Goal: Task Accomplishment & Management: Use online tool/utility

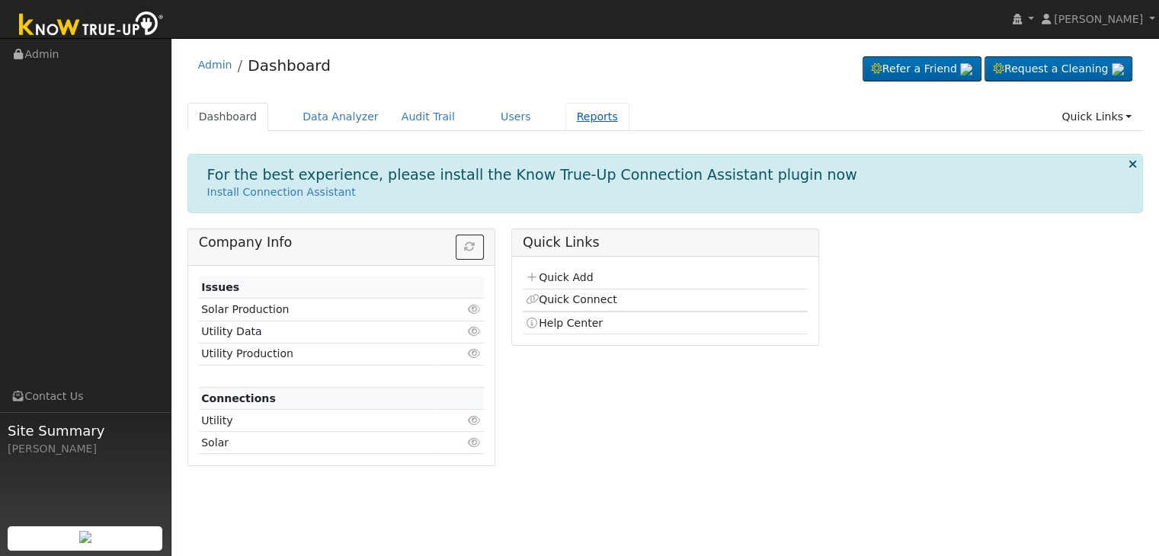
click at [569, 109] on link "Reports" at bounding box center [598, 117] width 64 height 28
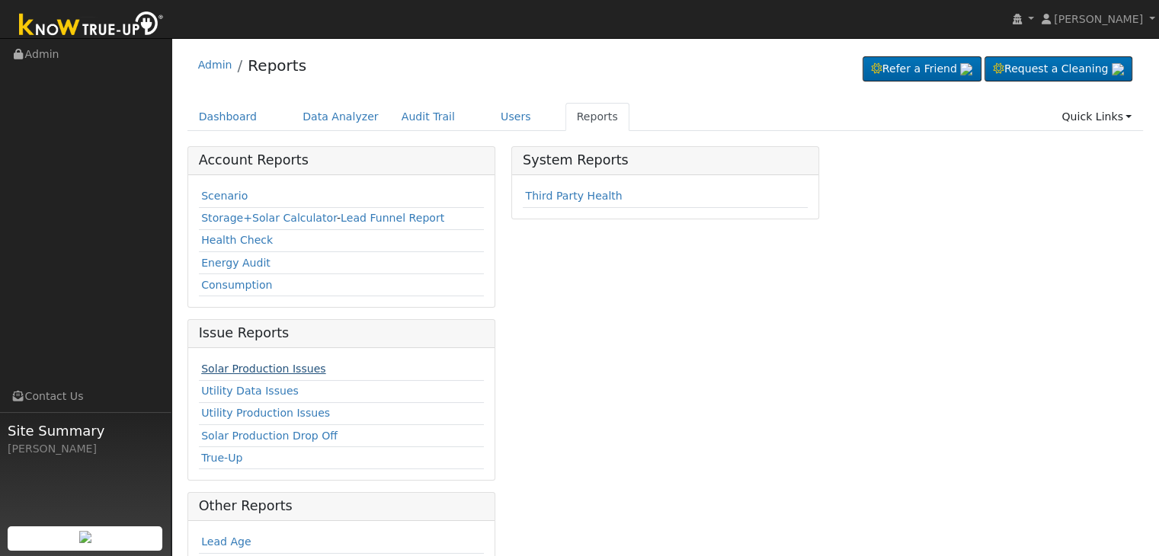
click at [284, 366] on link "Solar Production Issues" at bounding box center [263, 369] width 124 height 12
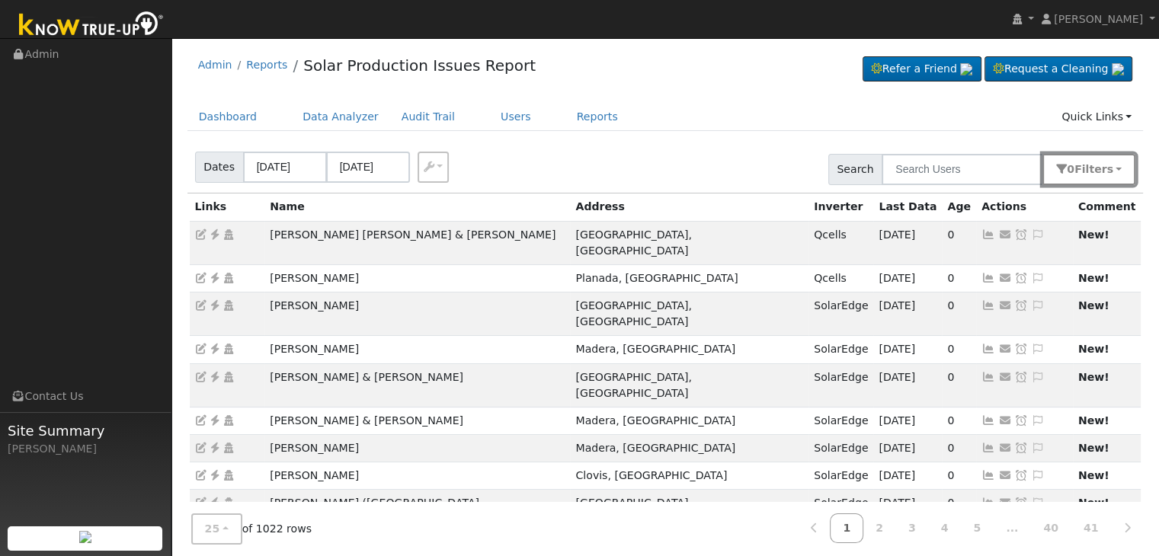
click at [1095, 171] on span "Filter s" at bounding box center [1094, 169] width 39 height 12
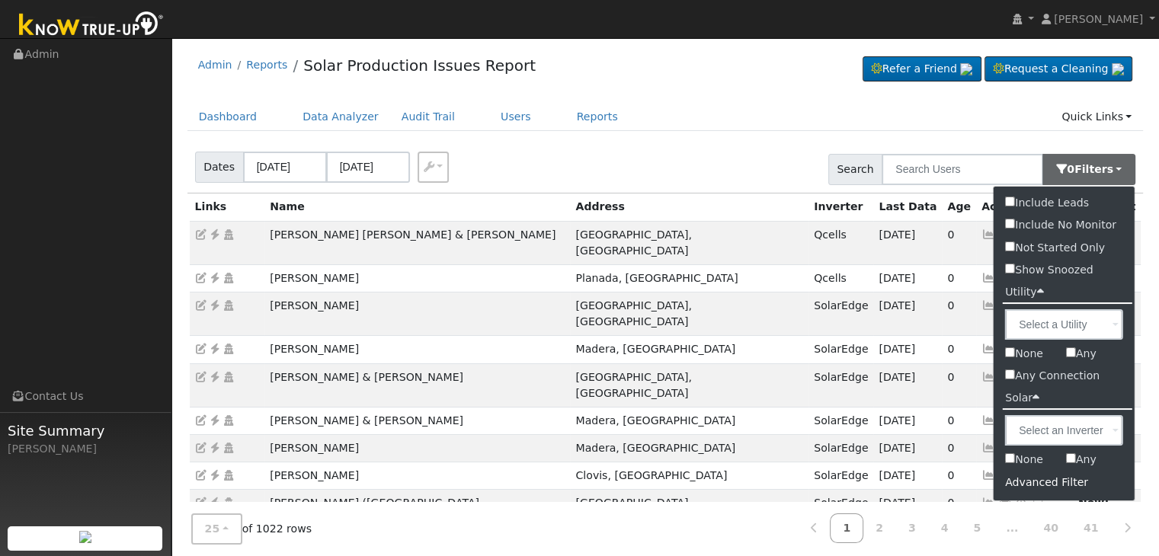
click at [1031, 485] on div "Advanced Filter" at bounding box center [1064, 483] width 141 height 24
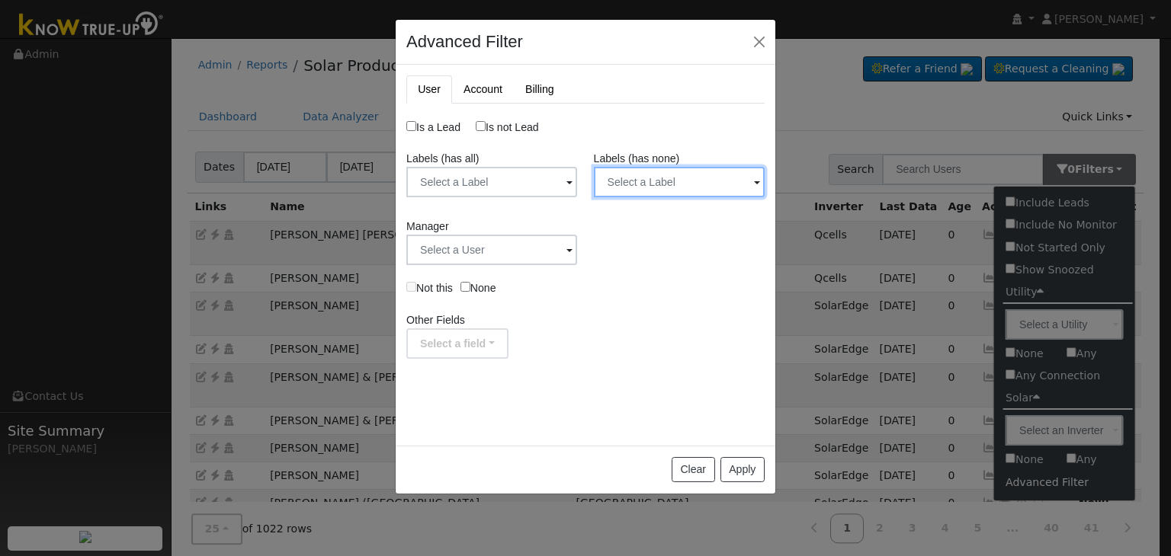
click at [716, 178] on input "text" at bounding box center [679, 182] width 171 height 30
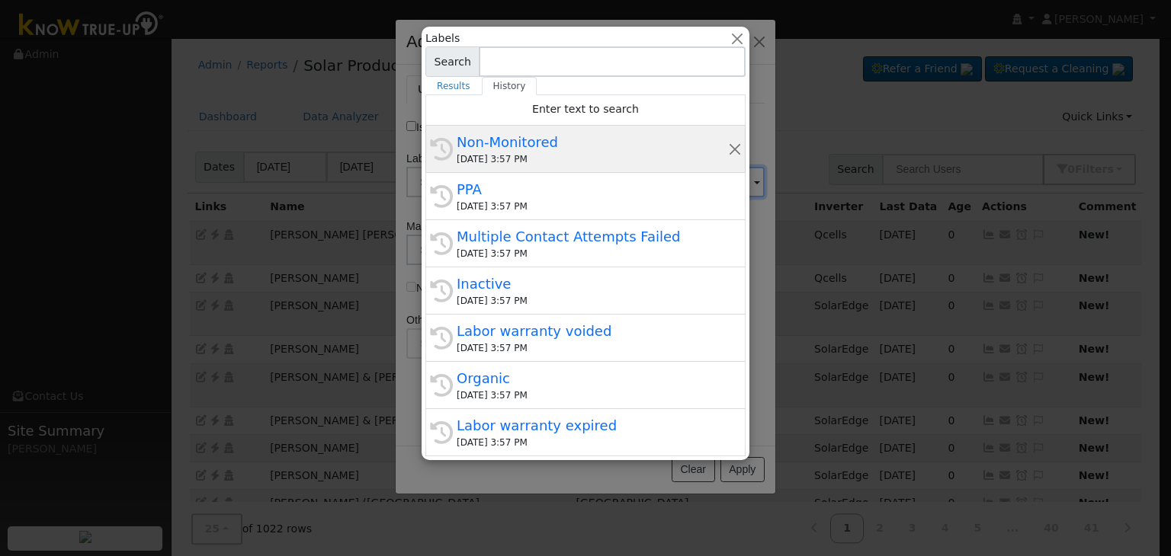
click at [573, 149] on div "Non-Monitored" at bounding box center [592, 142] width 271 height 21
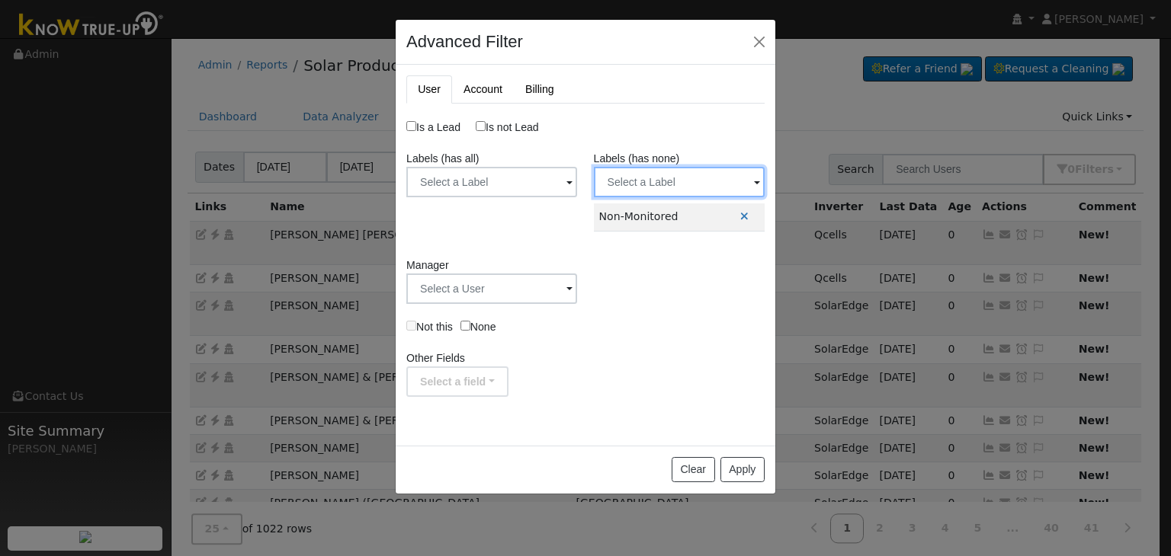
click at [696, 174] on input "text" at bounding box center [679, 182] width 171 height 30
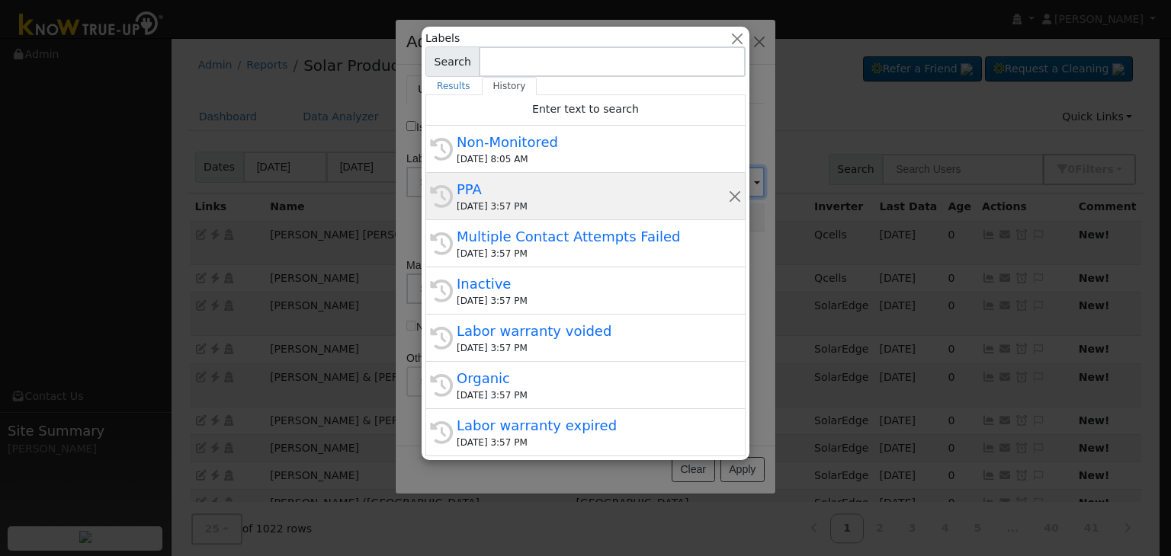
click at [579, 198] on div "PPA" at bounding box center [592, 189] width 271 height 21
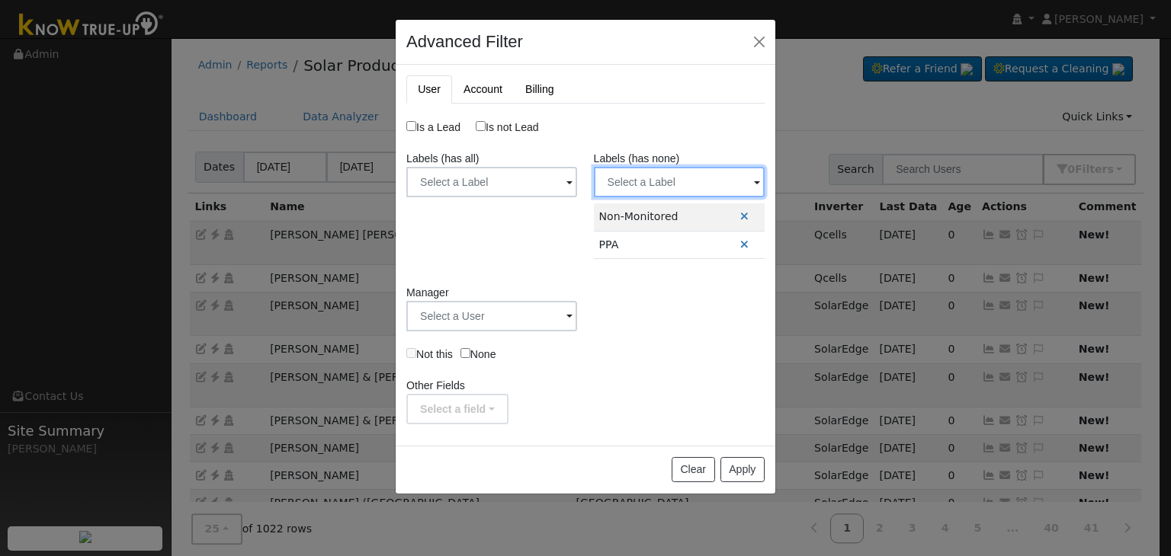
click at [695, 190] on input "text" at bounding box center [679, 182] width 171 height 30
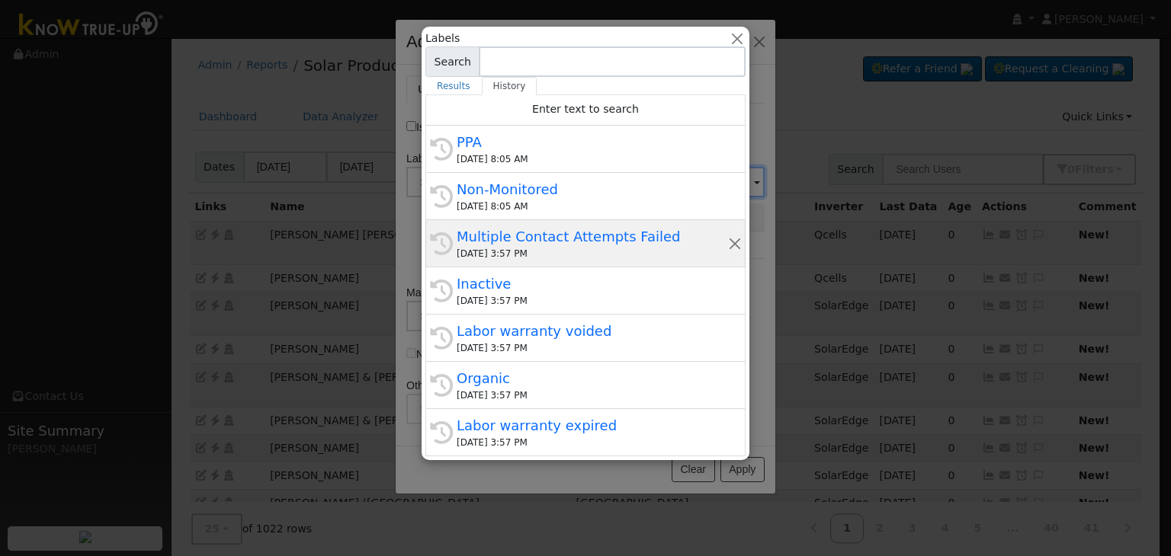
click at [563, 229] on div "Multiple Contact Attempts Failed" at bounding box center [592, 236] width 271 height 21
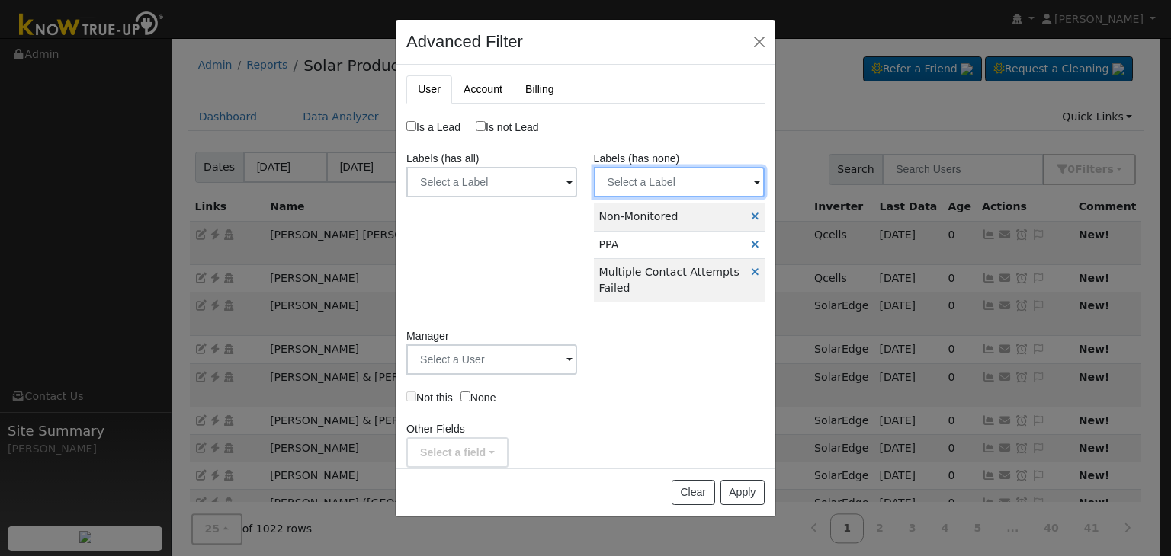
click at [662, 177] on input "text" at bounding box center [679, 182] width 171 height 30
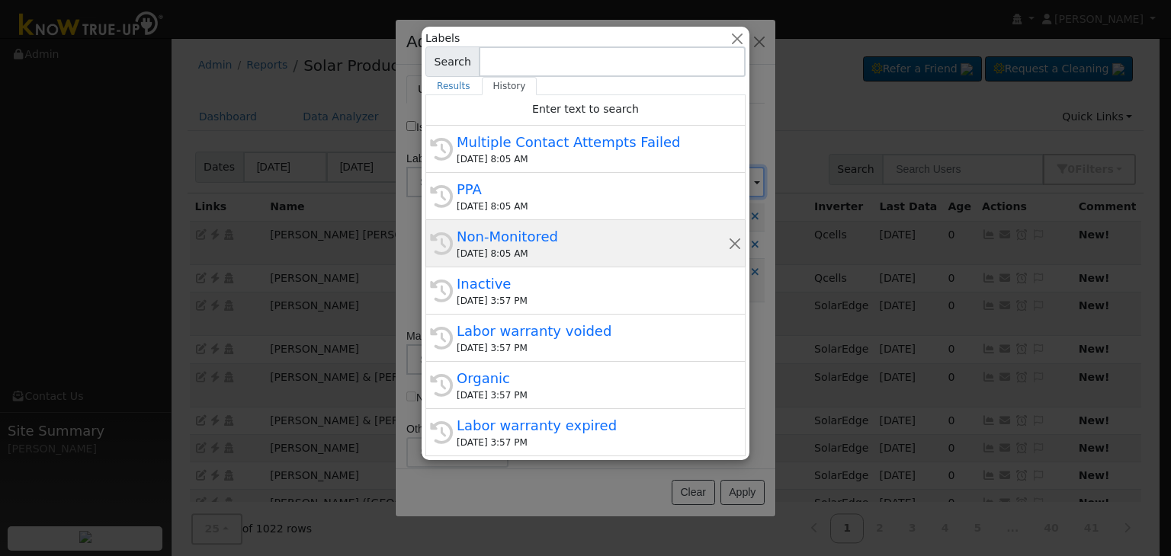
click at [525, 263] on div "History Non-Monitored 09/09/2025 8:05 AM" at bounding box center [585, 243] width 320 height 47
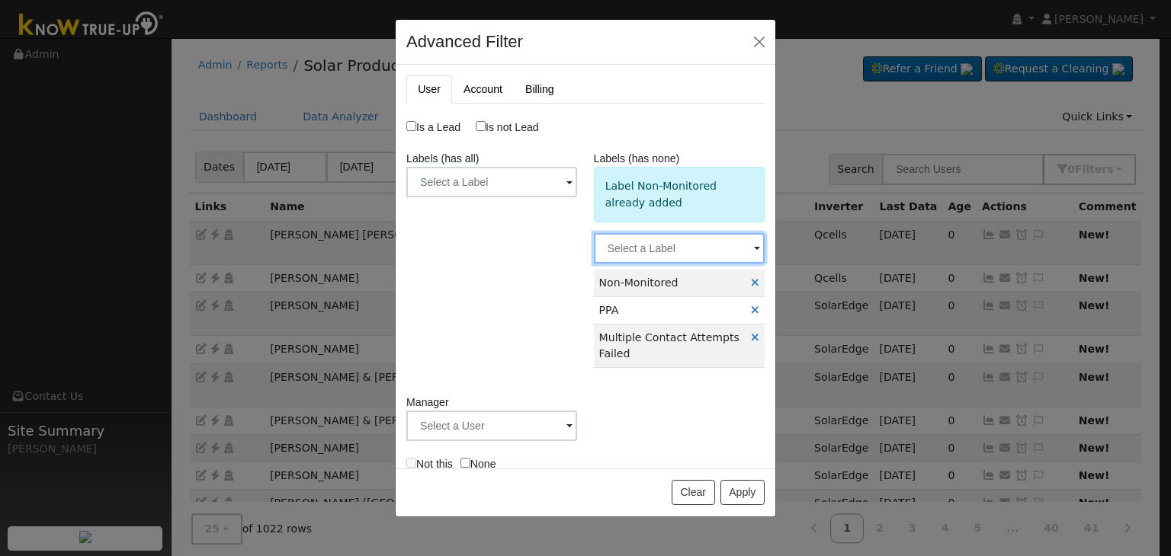
click at [649, 245] on input "text" at bounding box center [679, 248] width 171 height 30
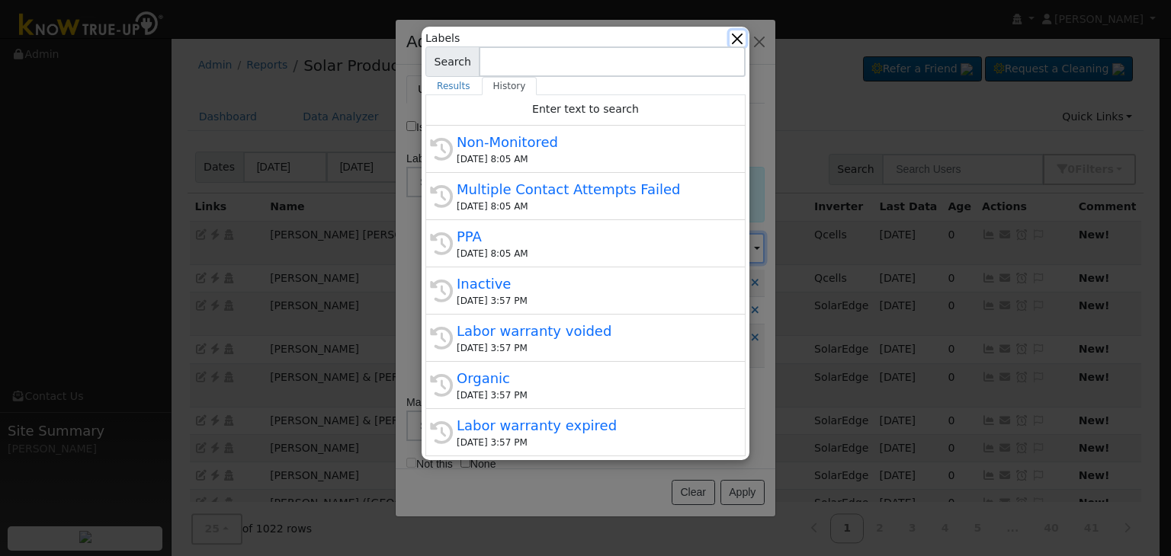
click at [736, 34] on button "button" at bounding box center [737, 38] width 16 height 16
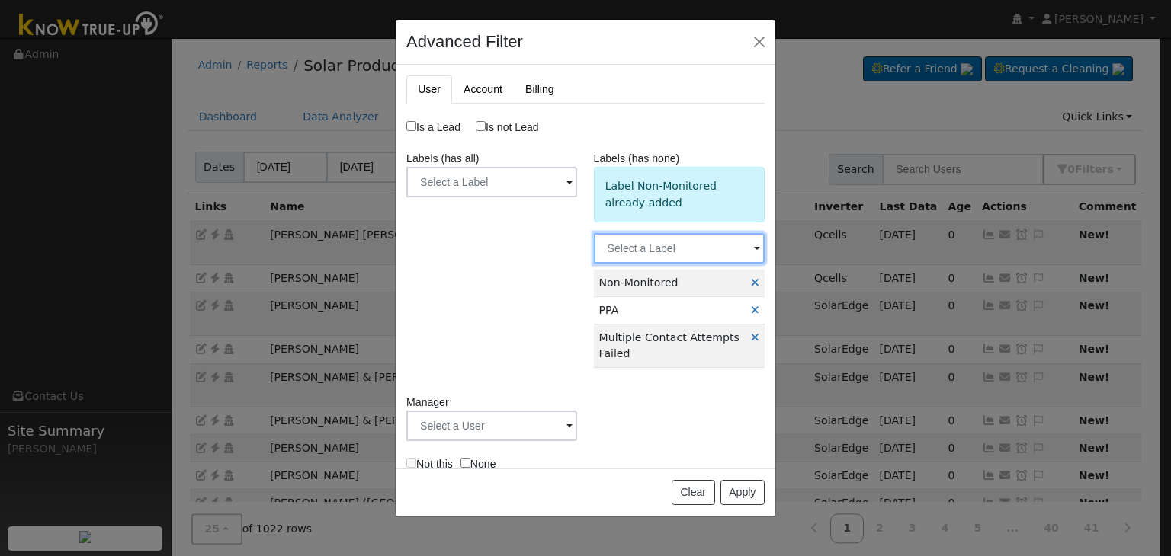
click at [655, 240] on input "text" at bounding box center [679, 248] width 171 height 30
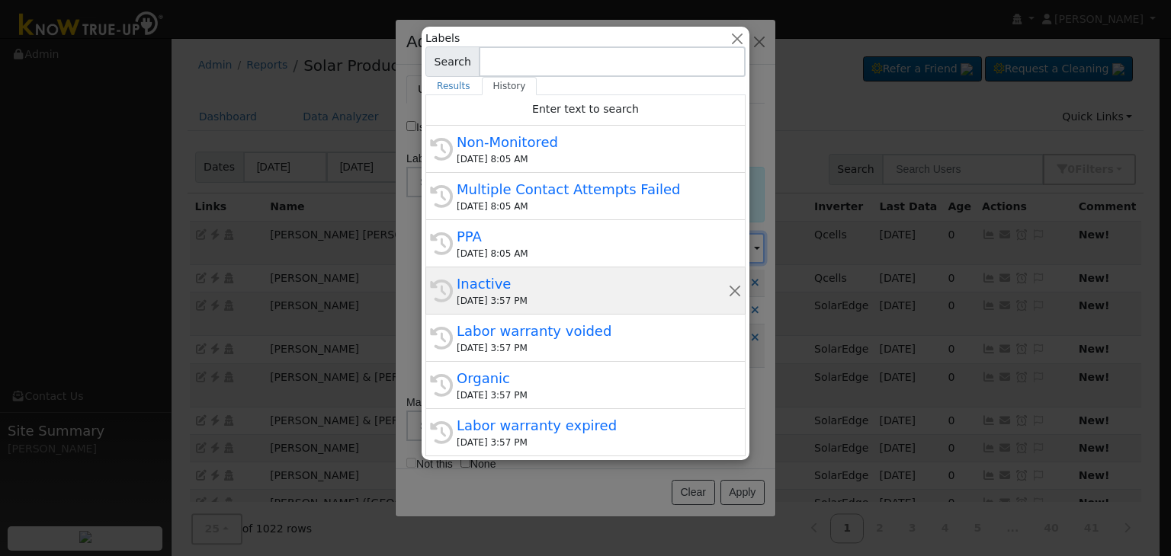
click at [545, 275] on div "Inactive" at bounding box center [592, 284] width 271 height 21
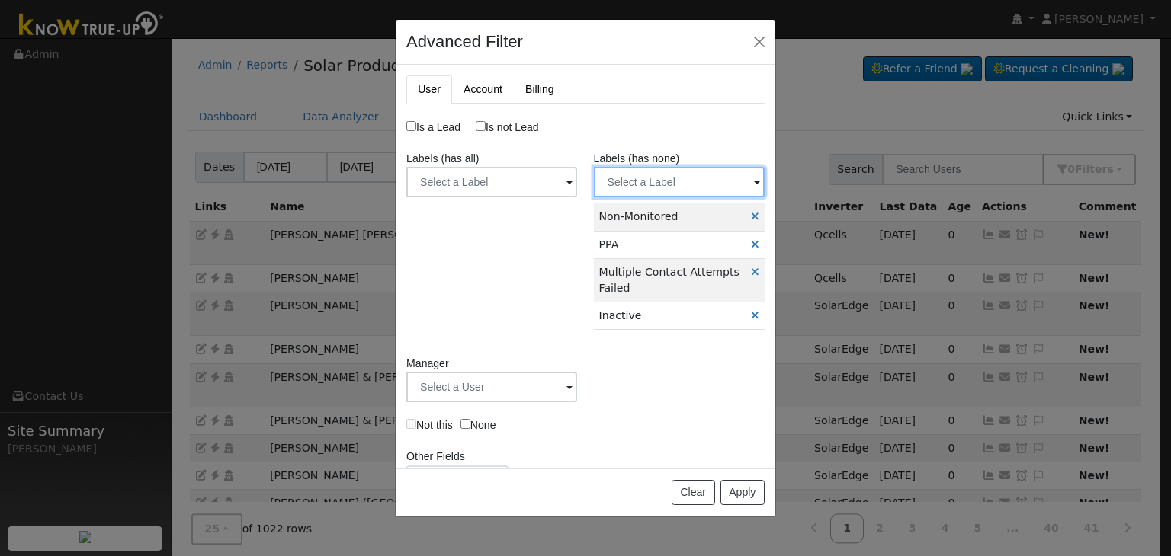
click at [659, 188] on input "text" at bounding box center [679, 182] width 171 height 30
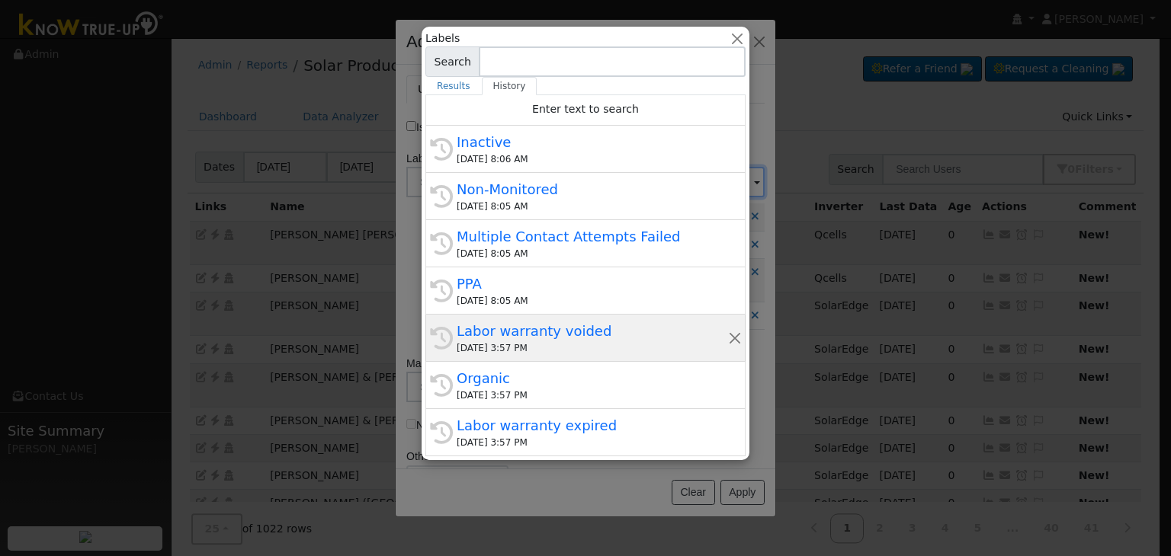
click at [495, 334] on div "Labor warranty voided" at bounding box center [592, 331] width 271 height 21
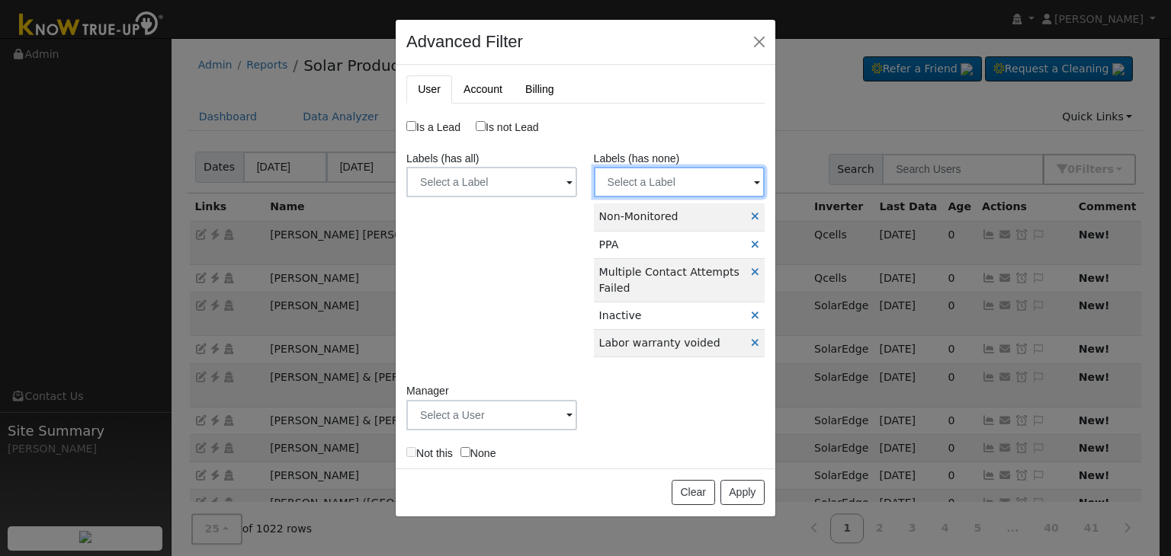
click at [620, 189] on input "text" at bounding box center [679, 182] width 171 height 30
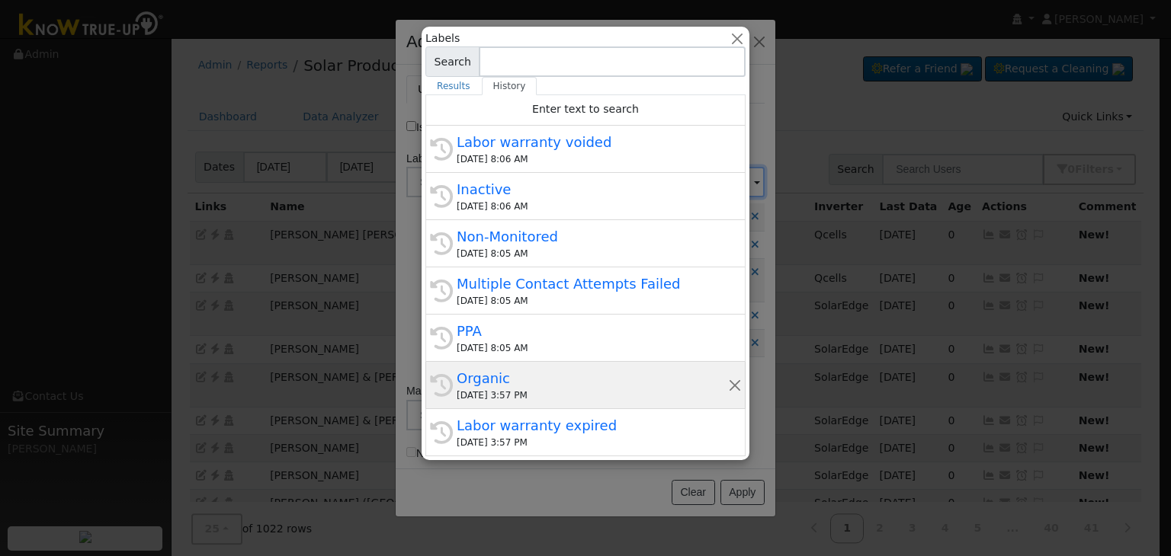
click at [547, 389] on div "09/08/2025 3:57 PM" at bounding box center [592, 396] width 271 height 14
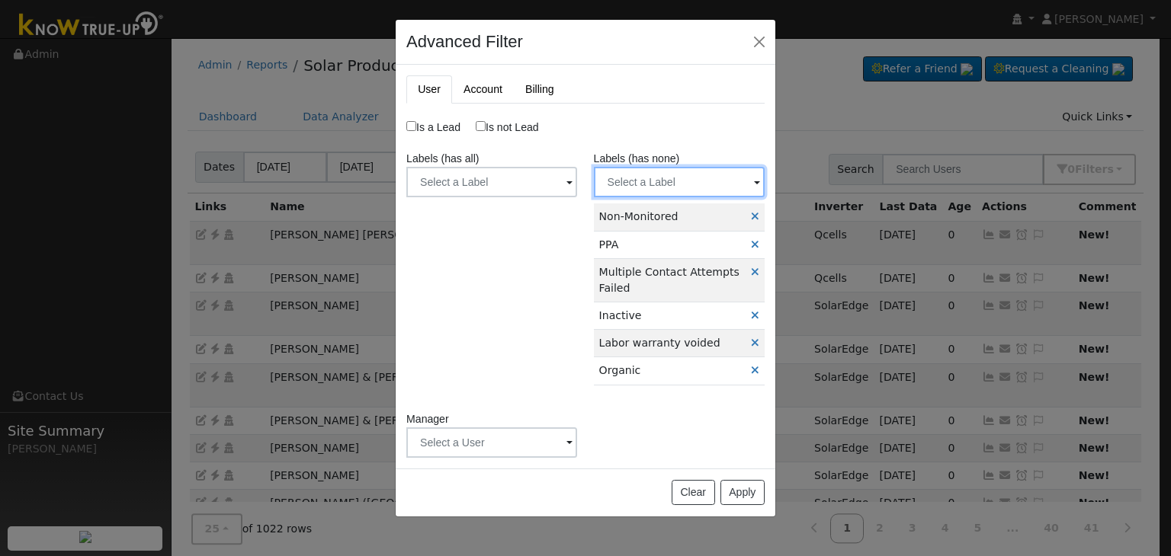
click at [649, 187] on input "text" at bounding box center [679, 182] width 171 height 30
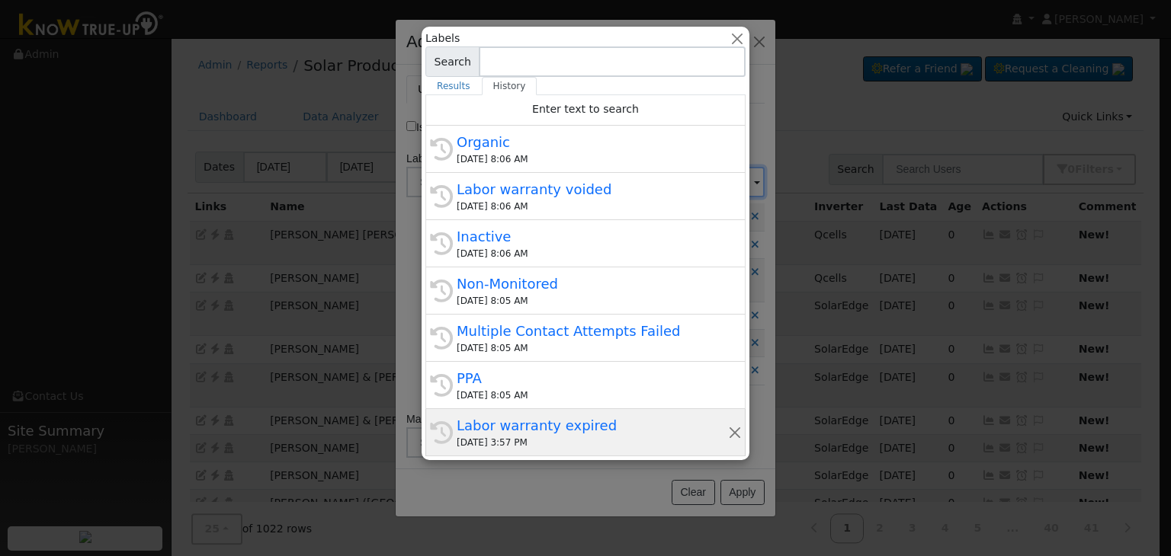
click at [534, 439] on div "09/08/2025 3:57 PM" at bounding box center [592, 443] width 271 height 14
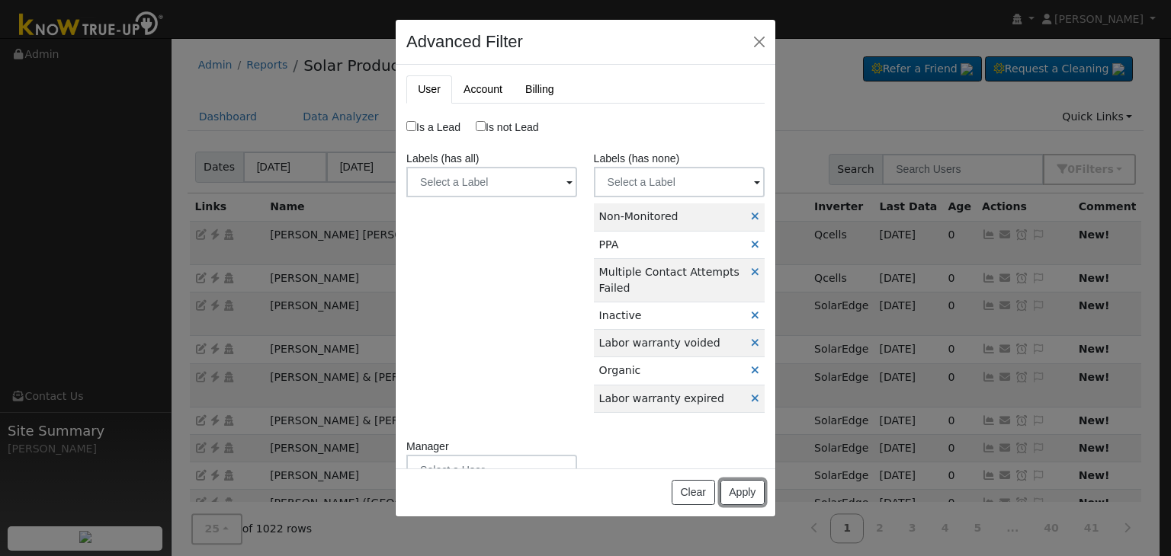
click at [746, 489] on button "Apply" at bounding box center [742, 493] width 44 height 26
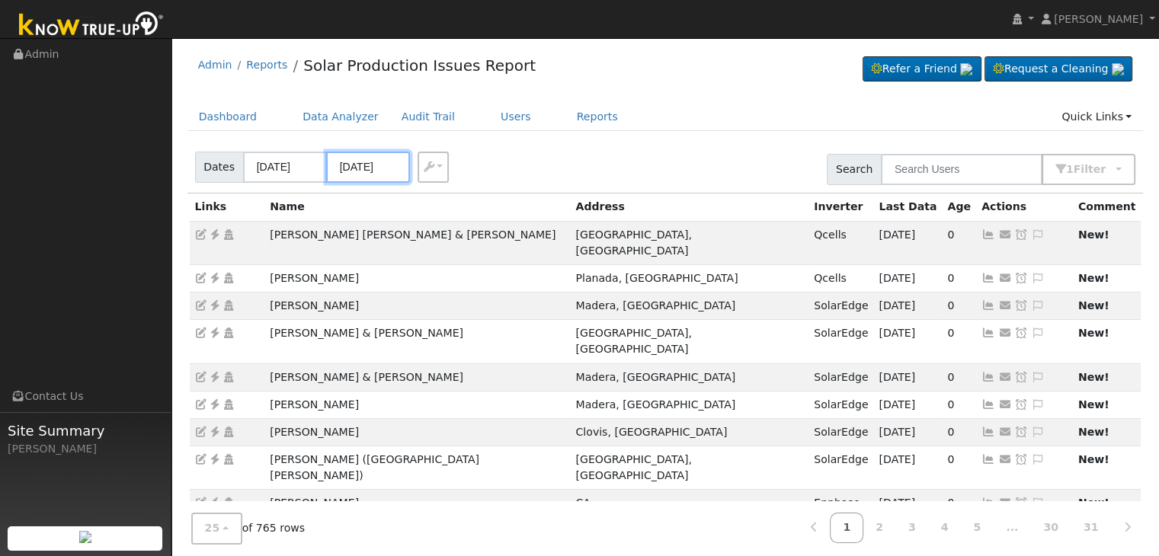
click at [363, 161] on input "09/08/2025" at bounding box center [368, 167] width 84 height 31
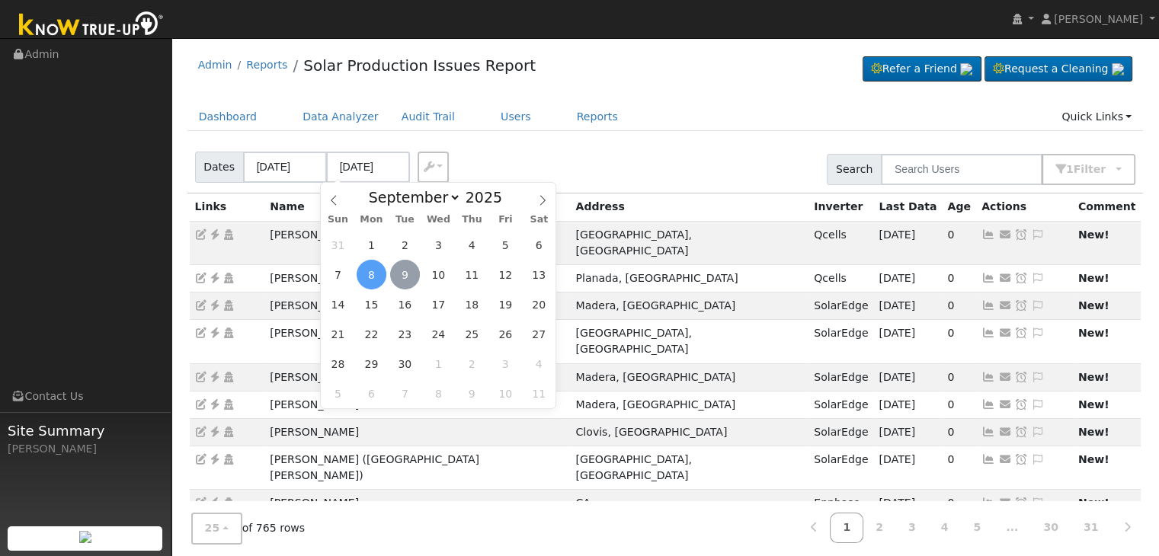
click at [405, 275] on span "9" at bounding box center [405, 275] width 30 height 30
type input "[DATE]"
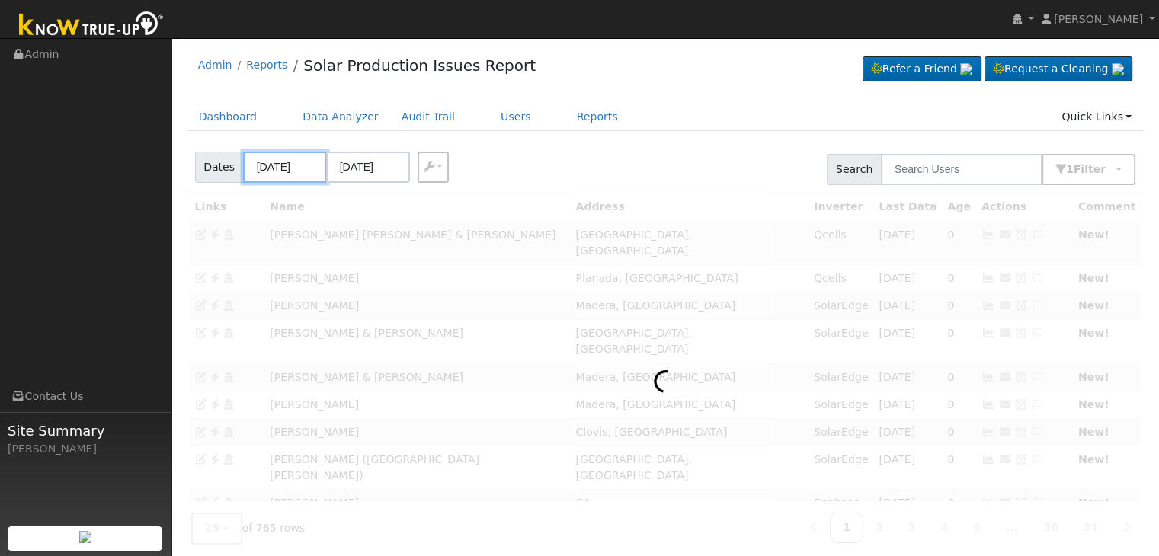
click at [283, 168] on input "09/05/2025" at bounding box center [285, 167] width 84 height 31
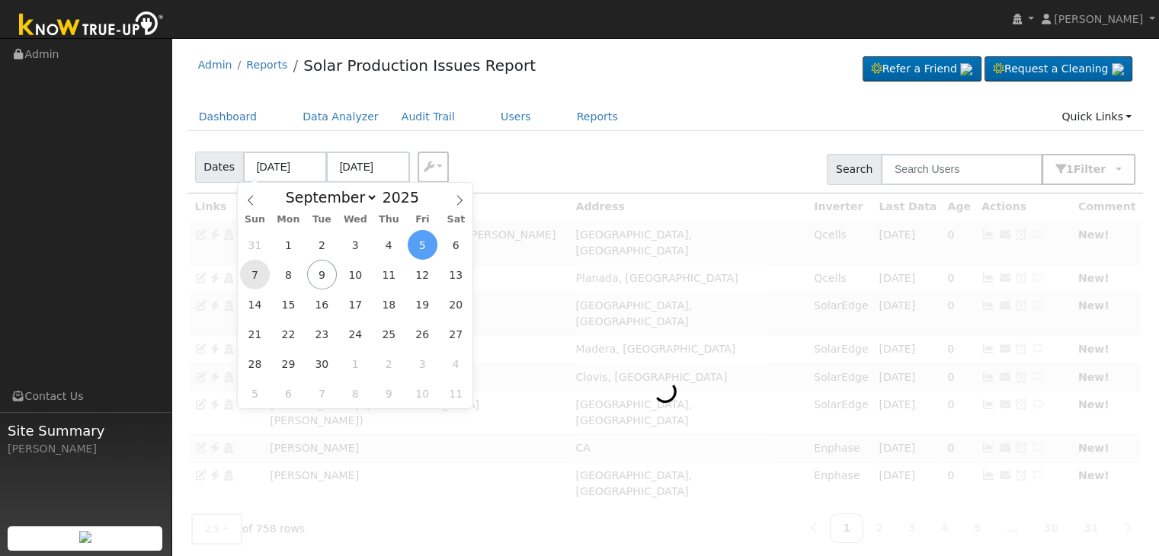
click at [258, 276] on span "7" at bounding box center [255, 275] width 30 height 30
type input "09/07/2025"
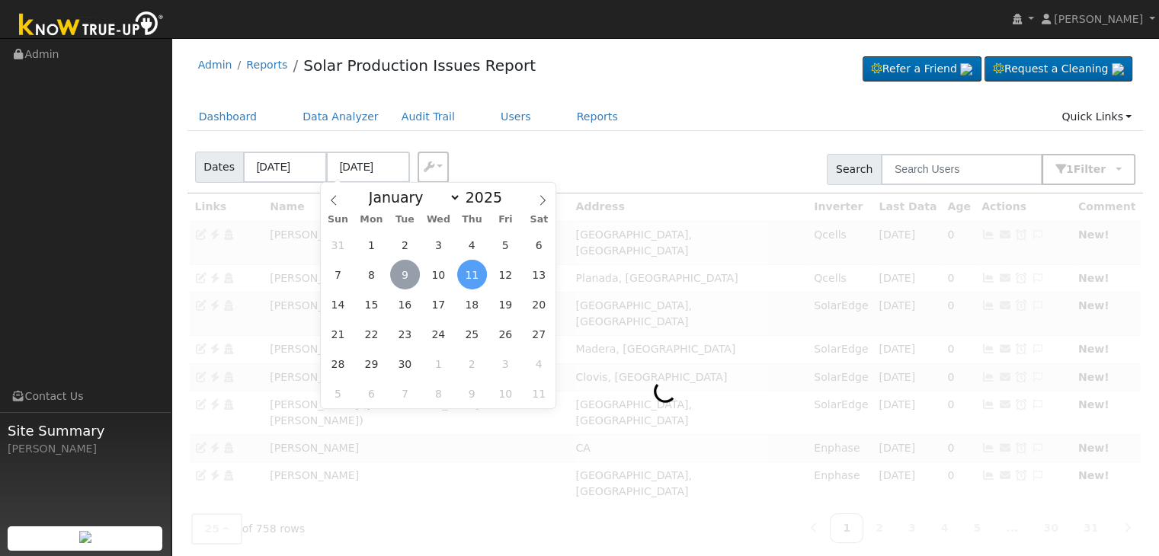
click at [399, 280] on span "9" at bounding box center [405, 275] width 30 height 30
type input "[DATE]"
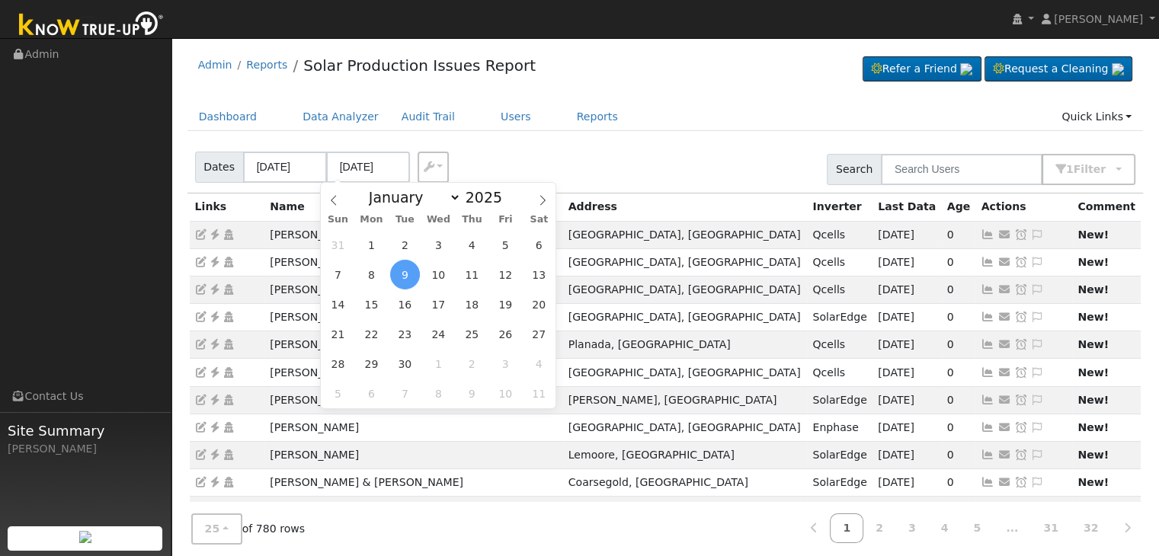
click at [680, 118] on ul "Dashboard Data Analyzer Audit Trail Users Reports Quick Links Quick Add Quick C…" at bounding box center [666, 117] width 957 height 28
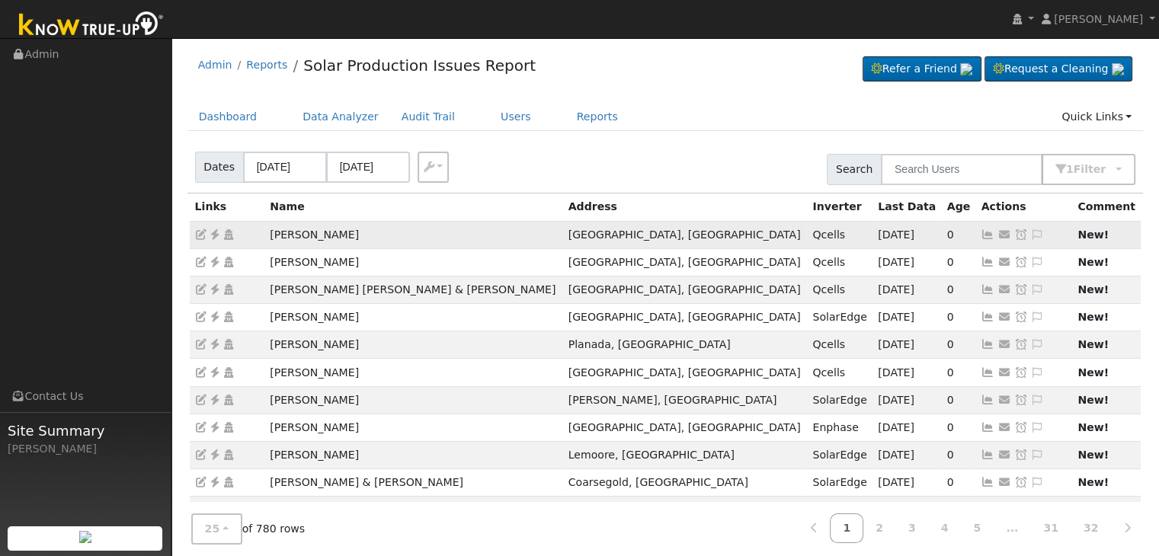
click at [213, 236] on icon at bounding box center [215, 234] width 14 height 11
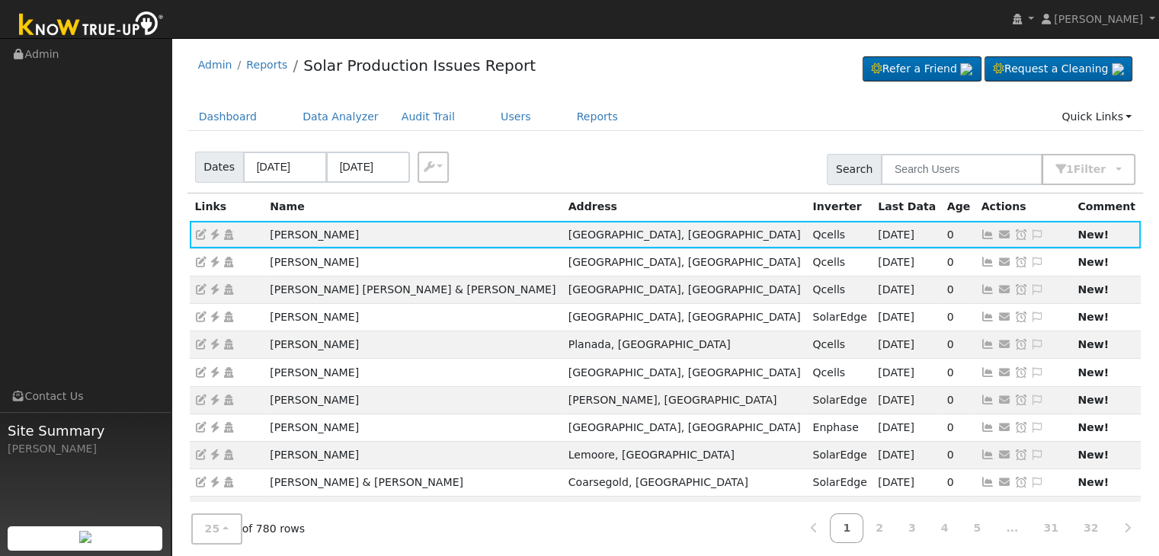
drag, startPoint x: 1015, startPoint y: 232, endPoint x: 1003, endPoint y: 223, distance: 14.6
click at [1031, 232] on icon at bounding box center [1038, 234] width 14 height 11
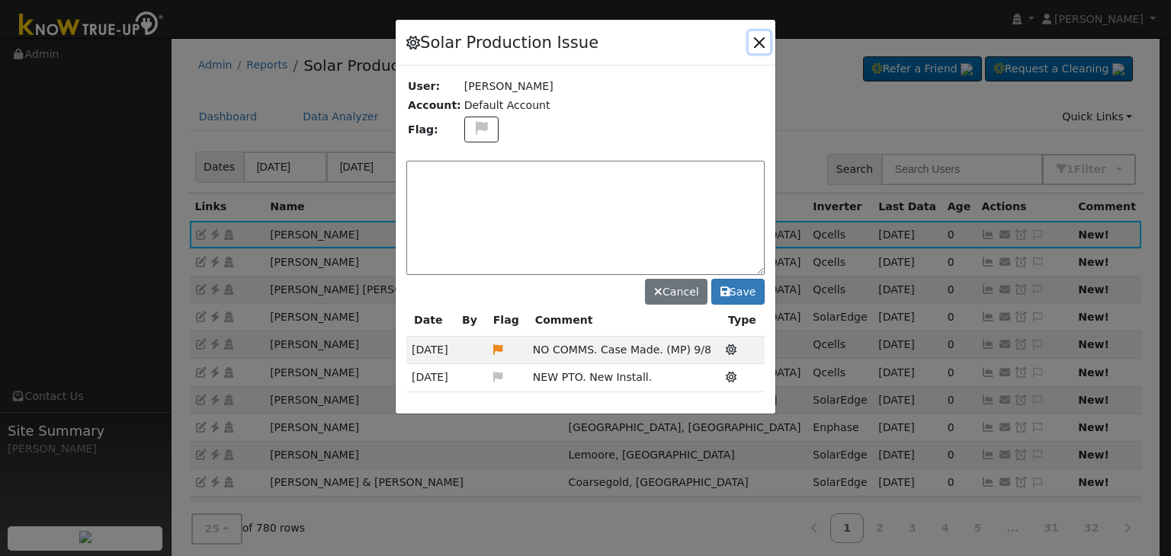
click at [756, 40] on button "button" at bounding box center [758, 41] width 21 height 21
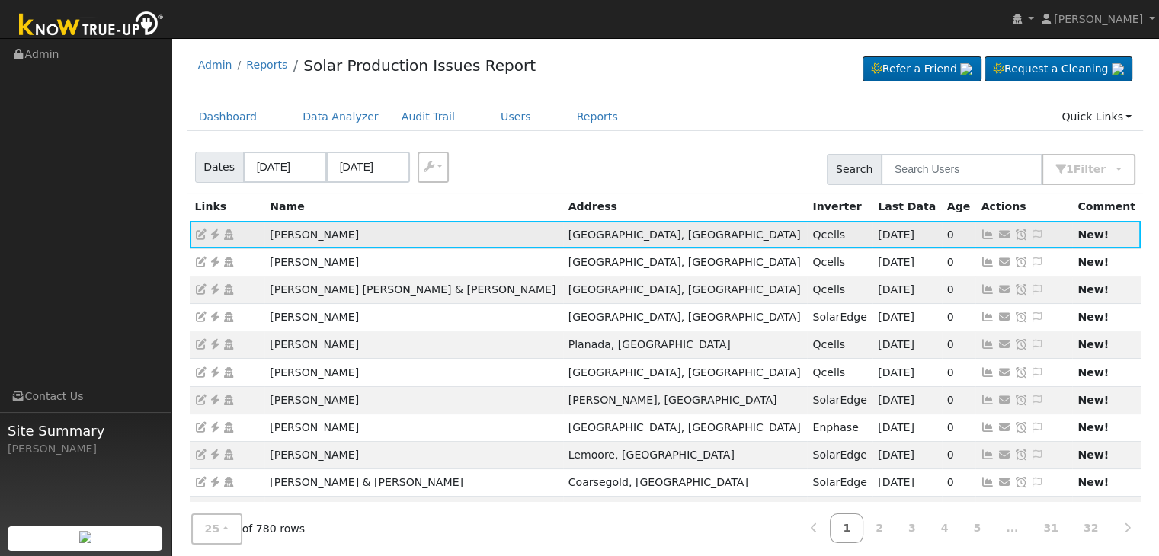
click at [1031, 229] on icon at bounding box center [1038, 234] width 14 height 11
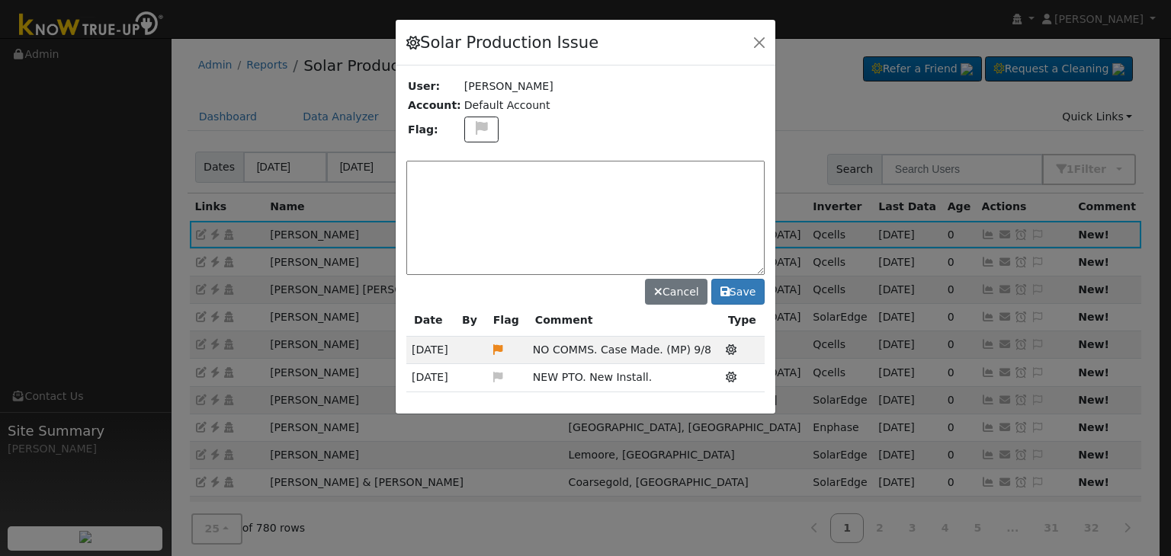
click at [527, 194] on textarea at bounding box center [585, 218] width 358 height 114
click at [478, 130] on icon at bounding box center [482, 128] width 18 height 14
click at [579, 115] on td at bounding box center [614, 130] width 302 height 30
click at [551, 184] on textarea at bounding box center [585, 218] width 358 height 114
click at [579, 184] on textarea at bounding box center [585, 218] width 358 height 114
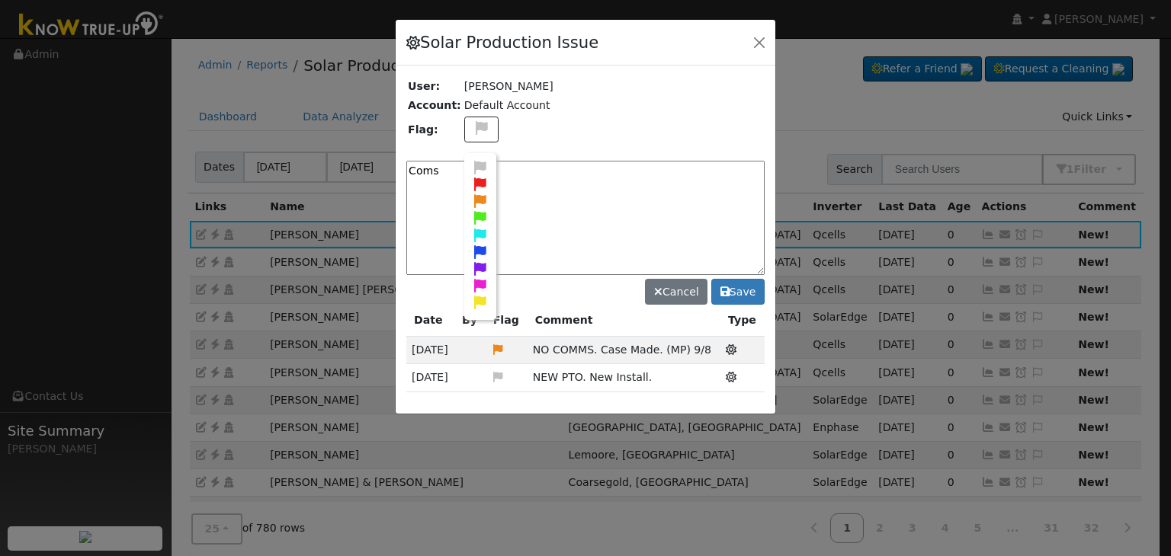
click at [577, 184] on textarea "Coms" at bounding box center [585, 218] width 358 height 114
click at [550, 171] on textarea "Coms" at bounding box center [585, 218] width 358 height 114
click at [433, 175] on textarea "Coms" at bounding box center [585, 218] width 358 height 114
click at [438, 178] on textarea "Coms" at bounding box center [585, 218] width 358 height 114
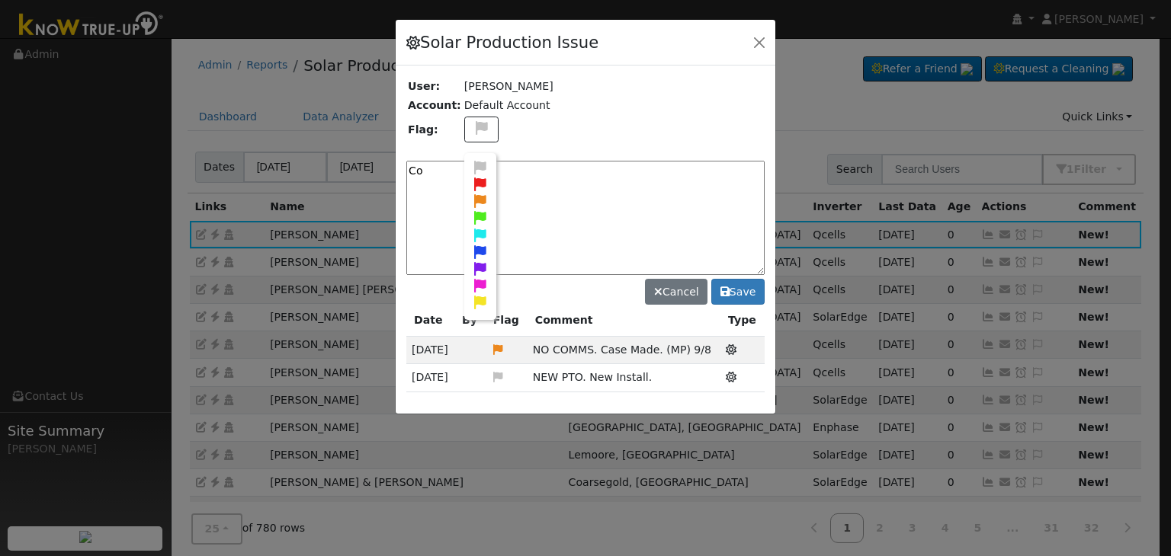
type textarea "C"
click at [725, 196] on textarea "System for n" at bounding box center [585, 218] width 358 height 114
click at [620, 141] on td at bounding box center [614, 130] width 302 height 30
click at [480, 132] on icon at bounding box center [482, 128] width 18 height 14
click at [518, 171] on textarea "System for n" at bounding box center [585, 218] width 358 height 114
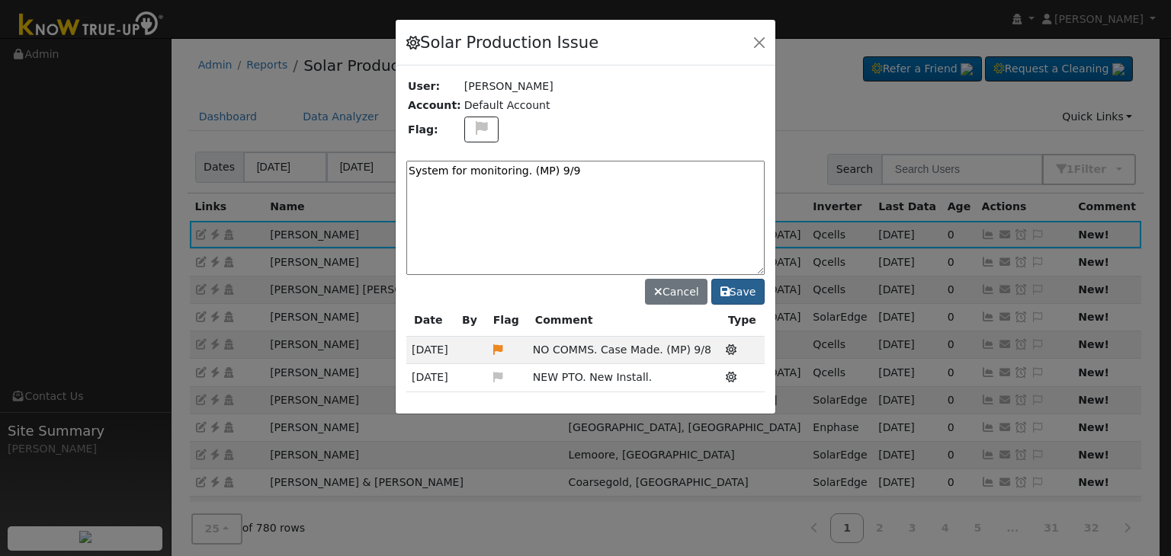
type textarea "System for monitoring. (MP) 9/9"
click at [727, 293] on icon at bounding box center [724, 292] width 9 height 11
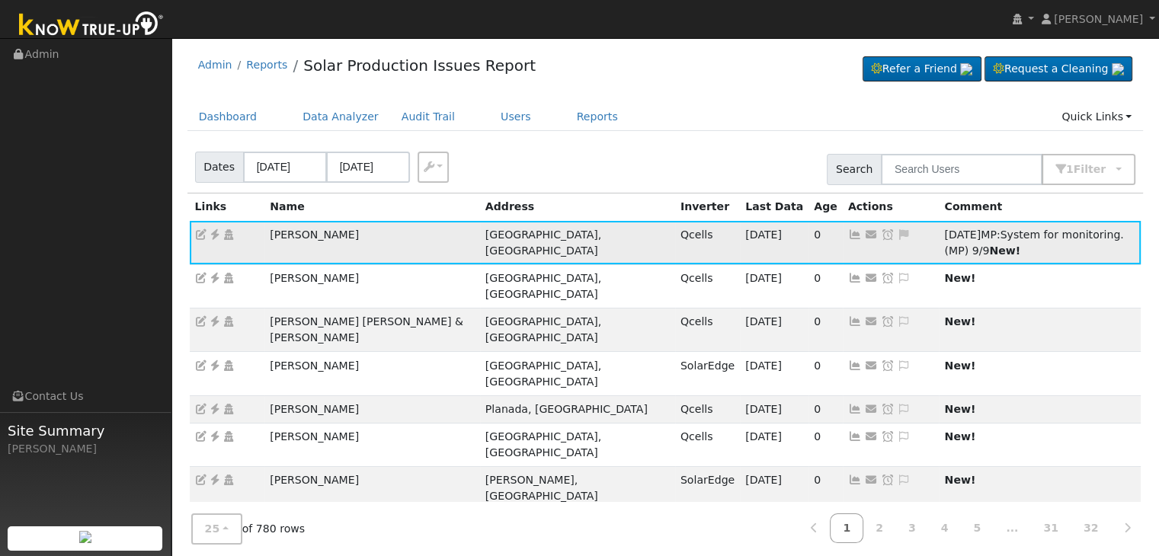
click at [881, 237] on icon at bounding box center [888, 234] width 14 height 11
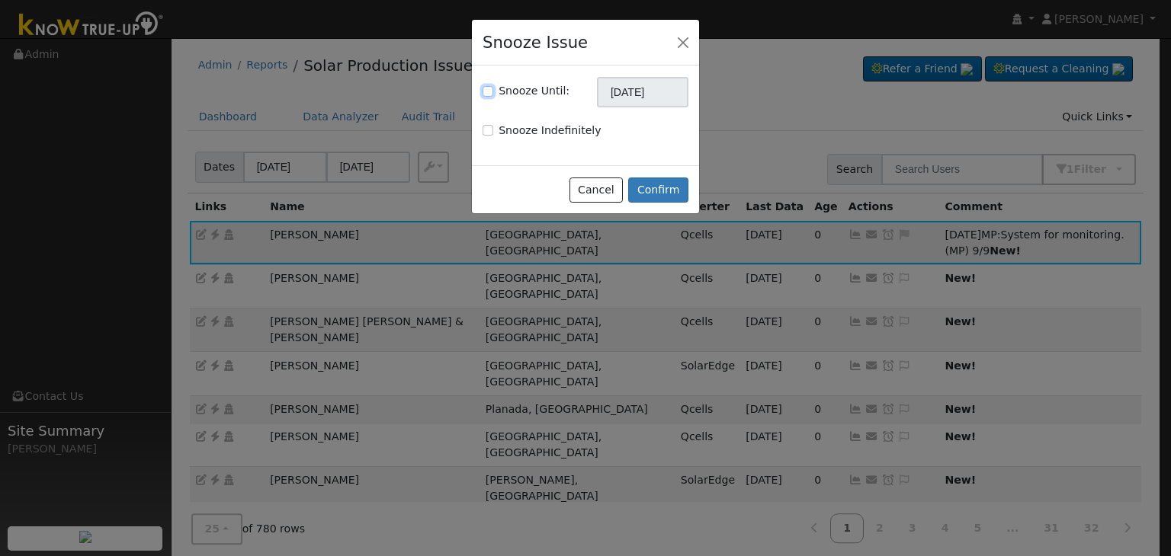
click at [490, 88] on input "Snooze Until:" at bounding box center [487, 91] width 11 height 11
checkbox input "true"
click at [643, 89] on input "10/09/2025" at bounding box center [642, 92] width 91 height 30
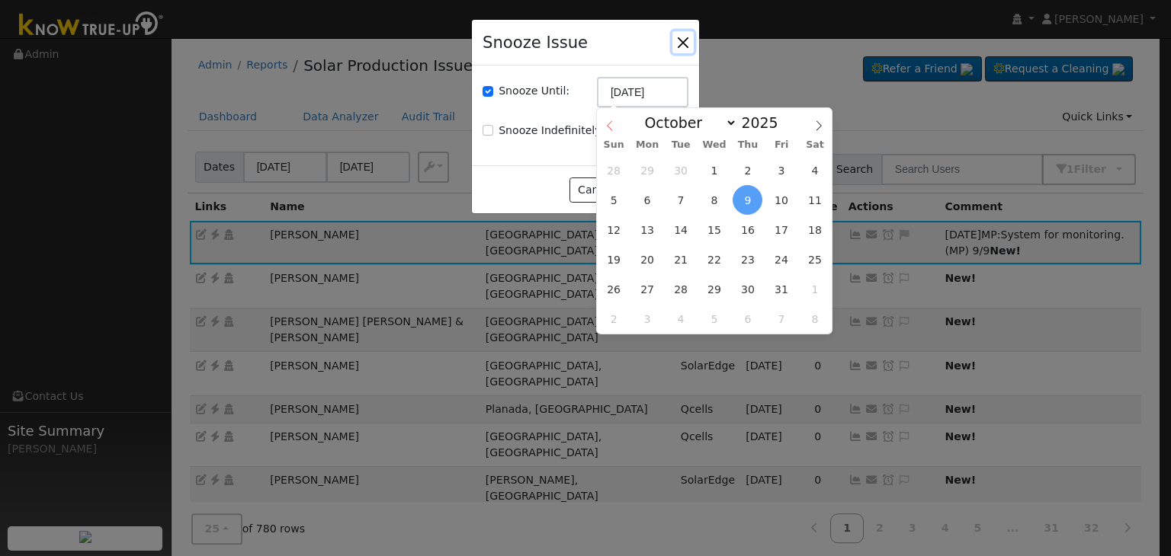
click at [607, 131] on icon at bounding box center [609, 125] width 11 height 11
select select "8"
click at [684, 230] on span "16" at bounding box center [681, 230] width 30 height 30
type input "09/16/2025"
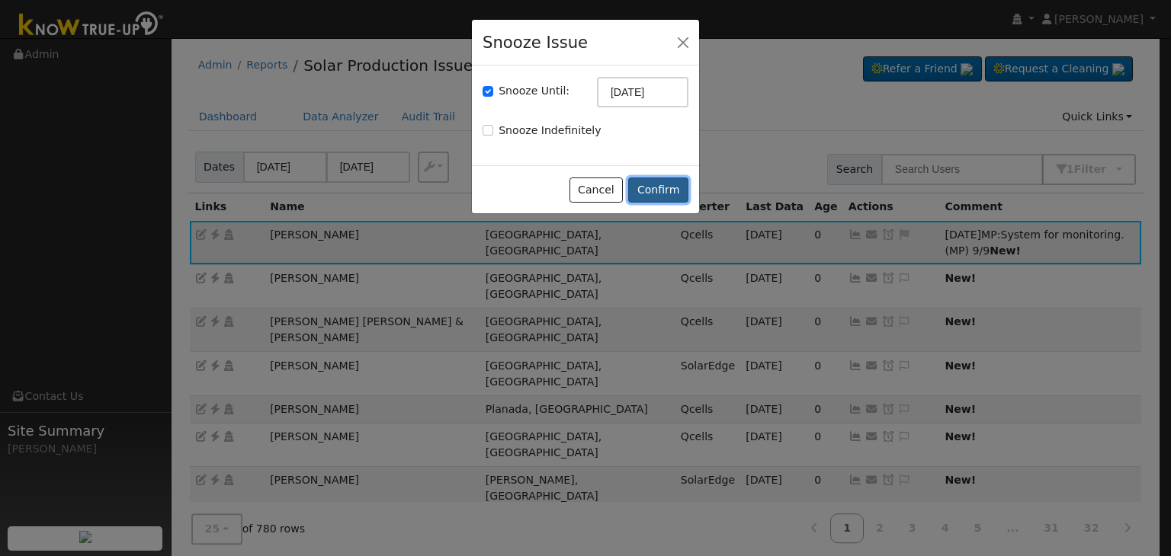
click at [664, 187] on button "Confirm" at bounding box center [658, 191] width 60 height 26
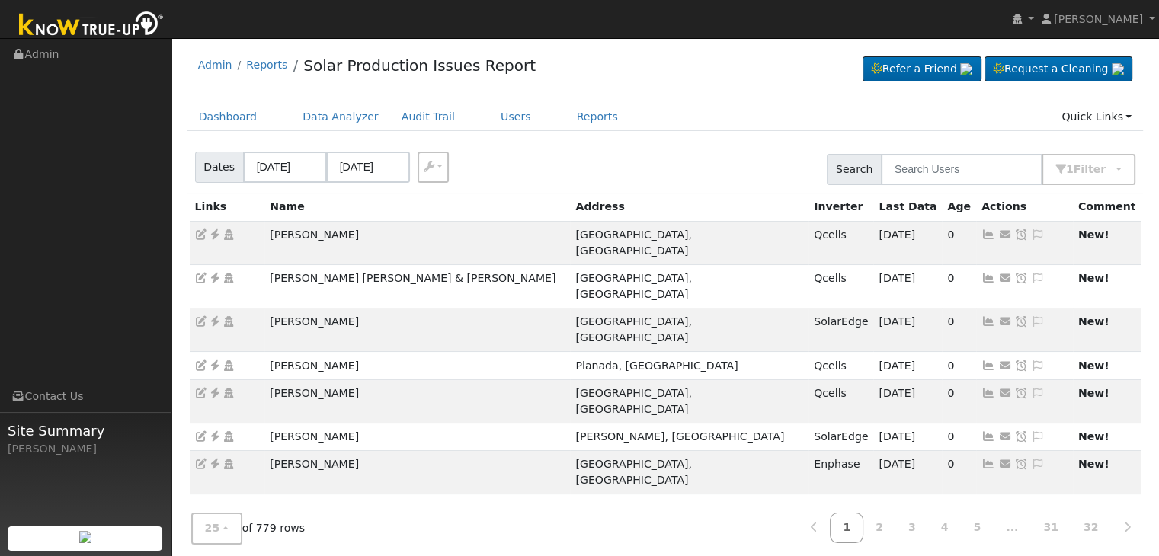
click at [654, 85] on div "Admin Reports Solar Production Issues Report Refer a Friend Request a Cleaning" at bounding box center [666, 69] width 957 height 46
click at [216, 229] on icon at bounding box center [215, 234] width 14 height 11
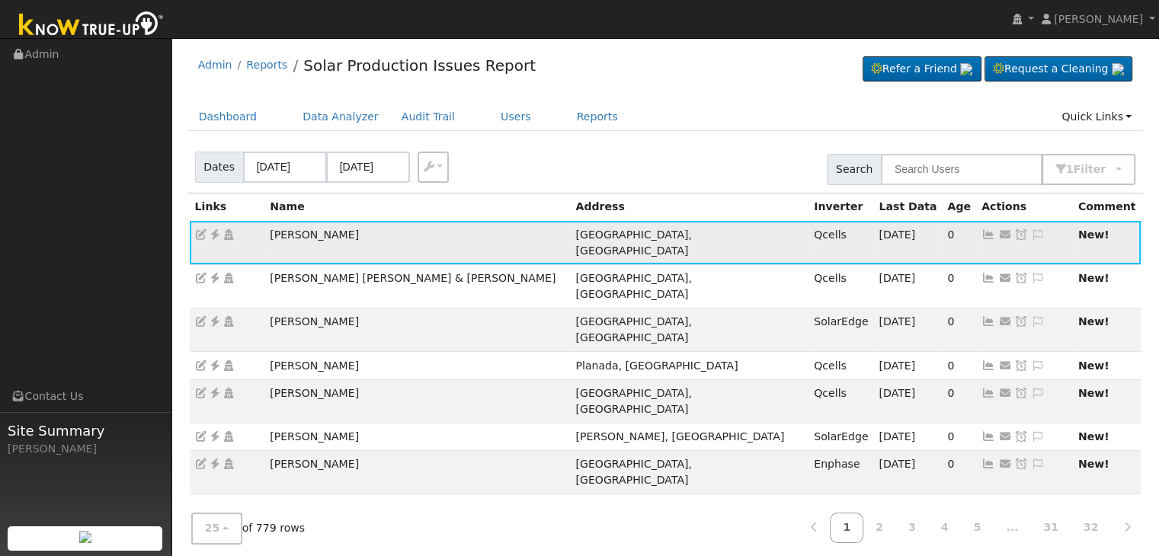
click at [1031, 235] on icon at bounding box center [1038, 234] width 14 height 11
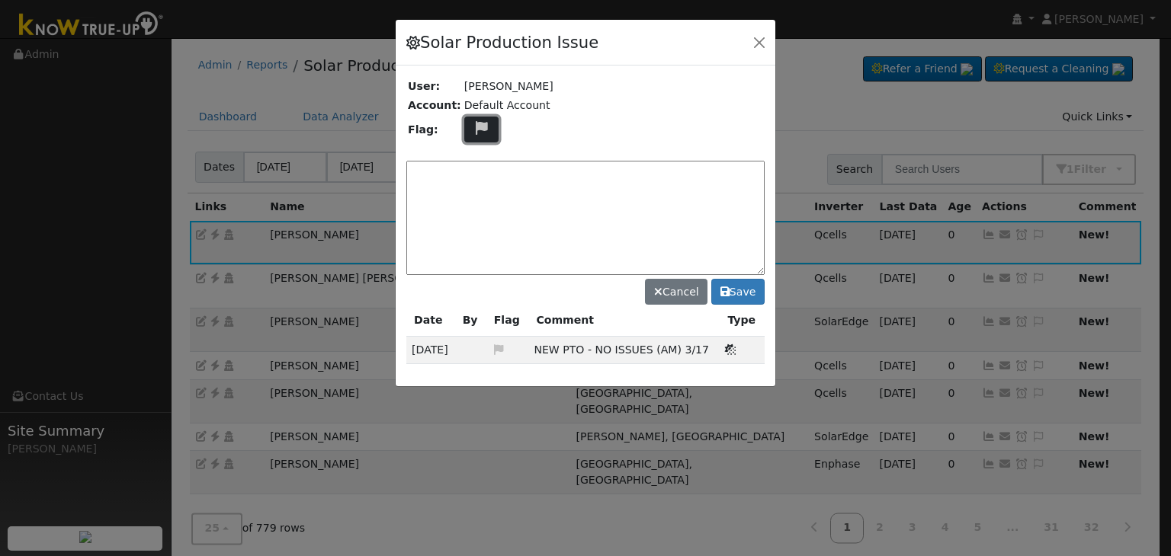
click at [476, 127] on icon at bounding box center [482, 128] width 18 height 14
click at [473, 200] on icon at bounding box center [481, 201] width 18 height 14
click at [473, 194] on textarea at bounding box center [585, 218] width 358 height 114
type textarea "n"
type textarea "NO COMMS. Case Made. (MP) 9/9"
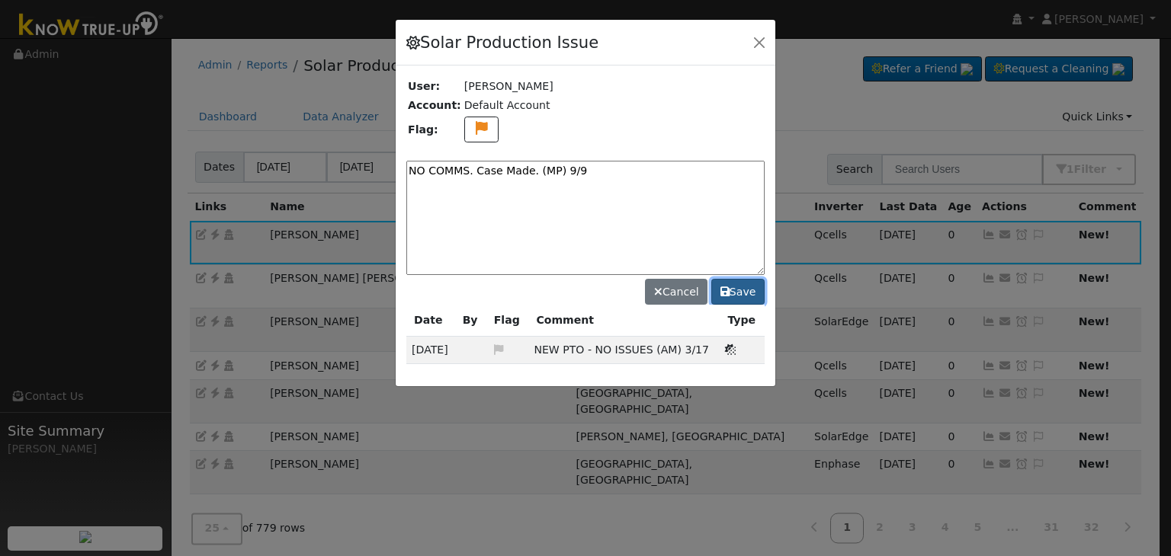
click at [729, 297] on button "Save" at bounding box center [737, 292] width 53 height 26
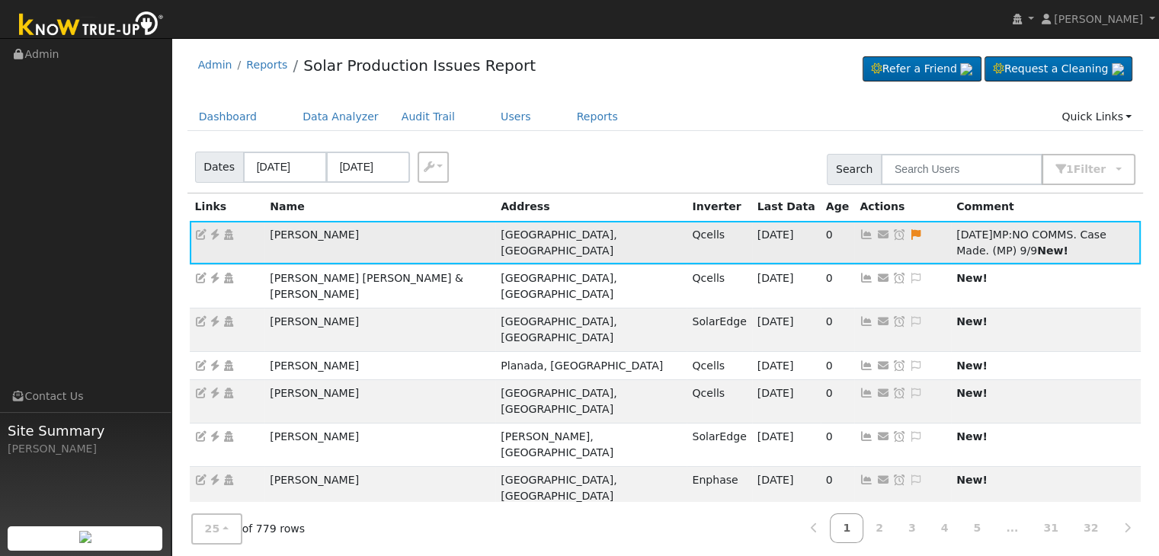
click at [893, 235] on icon at bounding box center [900, 234] width 14 height 11
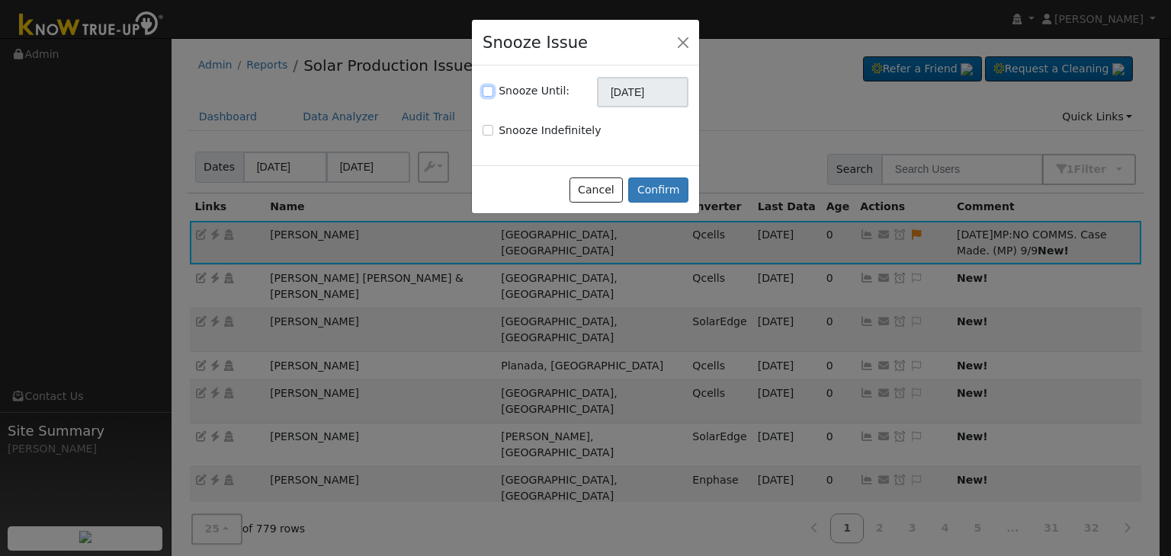
click at [484, 88] on input "Snooze Until:" at bounding box center [487, 91] width 11 height 11
checkbox input "true"
click at [628, 100] on input "10/09/2025" at bounding box center [642, 92] width 91 height 30
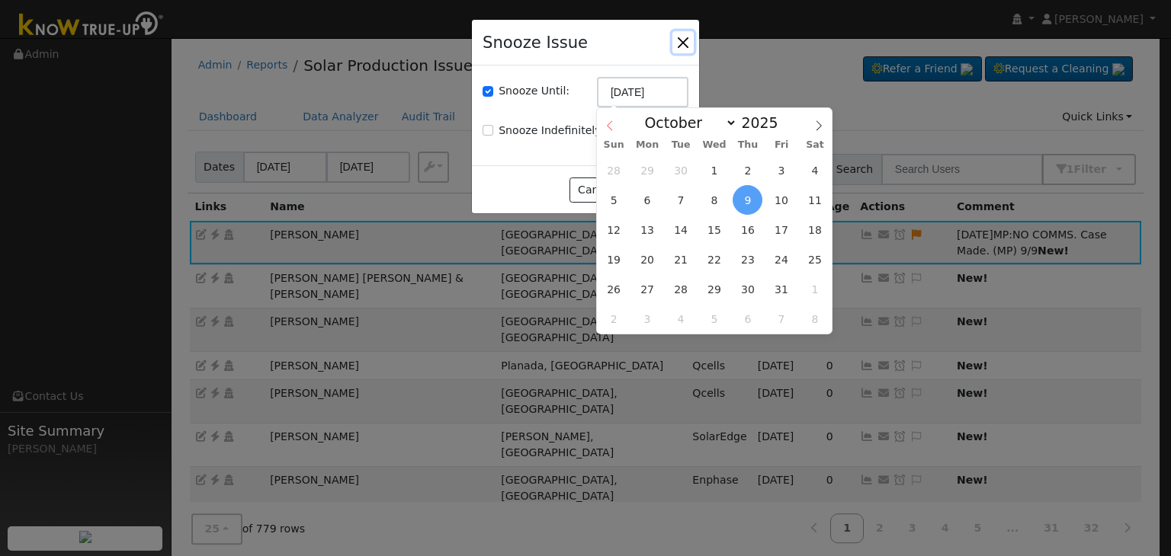
click at [604, 125] on icon at bounding box center [609, 125] width 11 height 11
select select "8"
click at [680, 233] on span "16" at bounding box center [681, 230] width 30 height 30
type input "09/16/2025"
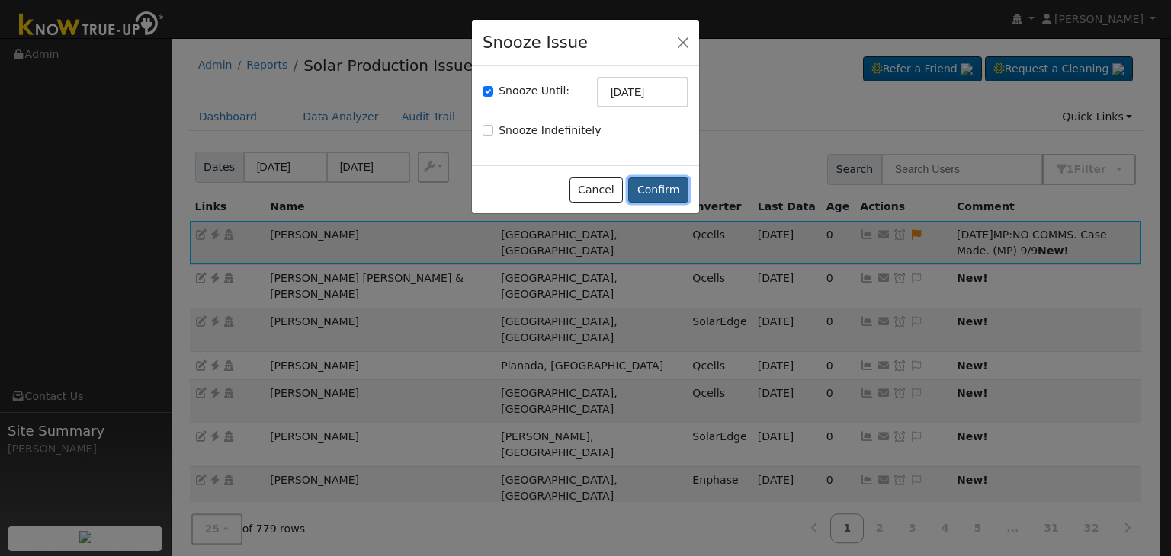
click at [675, 181] on button "Confirm" at bounding box center [658, 191] width 60 height 26
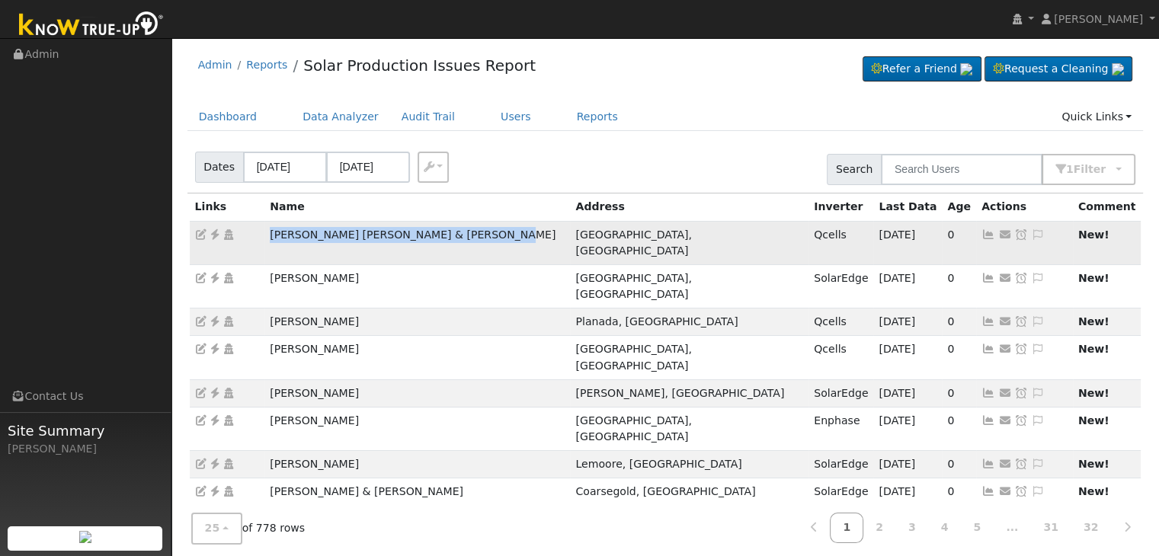
drag, startPoint x: 268, startPoint y: 230, endPoint x: 498, endPoint y: 229, distance: 230.2
click at [498, 229] on td "[PERSON_NAME] [PERSON_NAME] & [PERSON_NAME]" at bounding box center [417, 242] width 306 height 43
copy td "[PERSON_NAME] [PERSON_NAME] & [PERSON_NAME]"
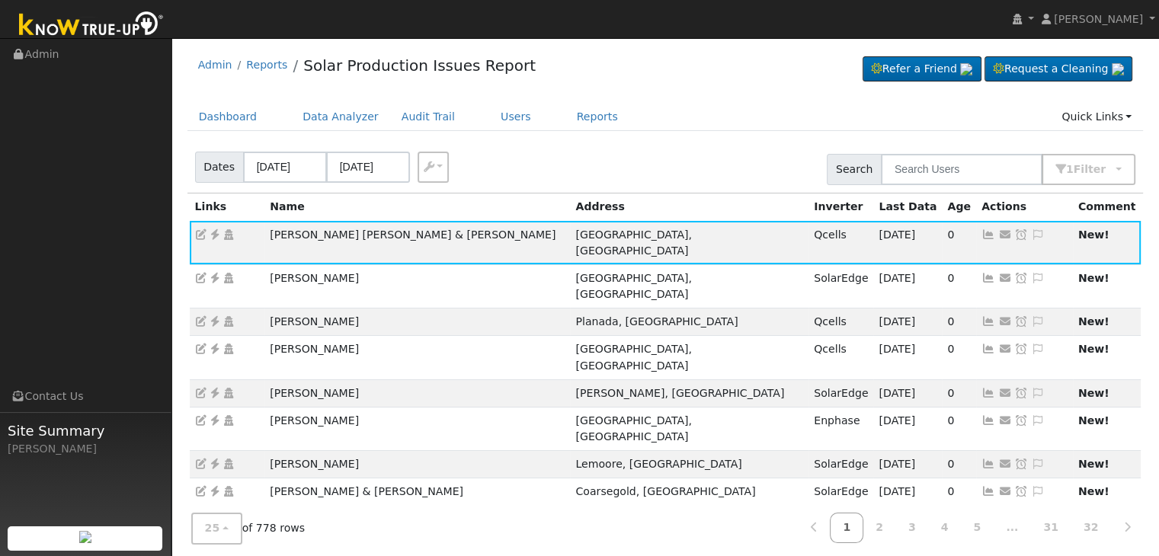
click at [566, 180] on div "Dates 09/07/2025 09/09/2025 Export CSV Search 1 Filter Include Leads Include No…" at bounding box center [665, 167] width 962 height 52
click at [213, 229] on icon at bounding box center [215, 234] width 14 height 11
click at [1031, 229] on icon at bounding box center [1038, 234] width 14 height 11
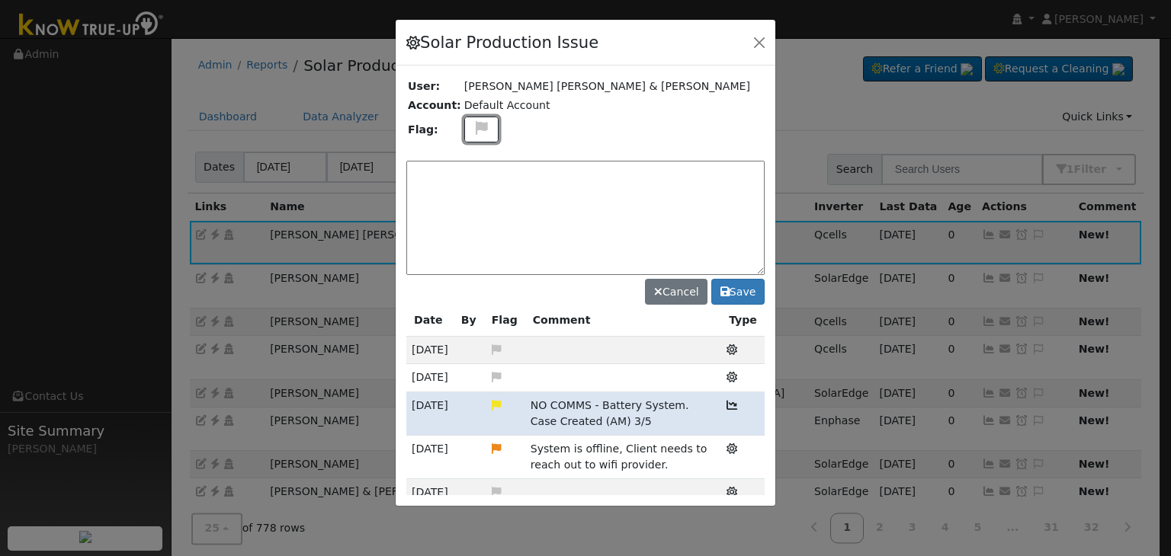
click at [476, 124] on icon at bounding box center [482, 128] width 18 height 14
click at [476, 196] on icon at bounding box center [481, 201] width 18 height 14
click at [472, 193] on textarea at bounding box center [585, 218] width 358 height 114
type textarea "n"
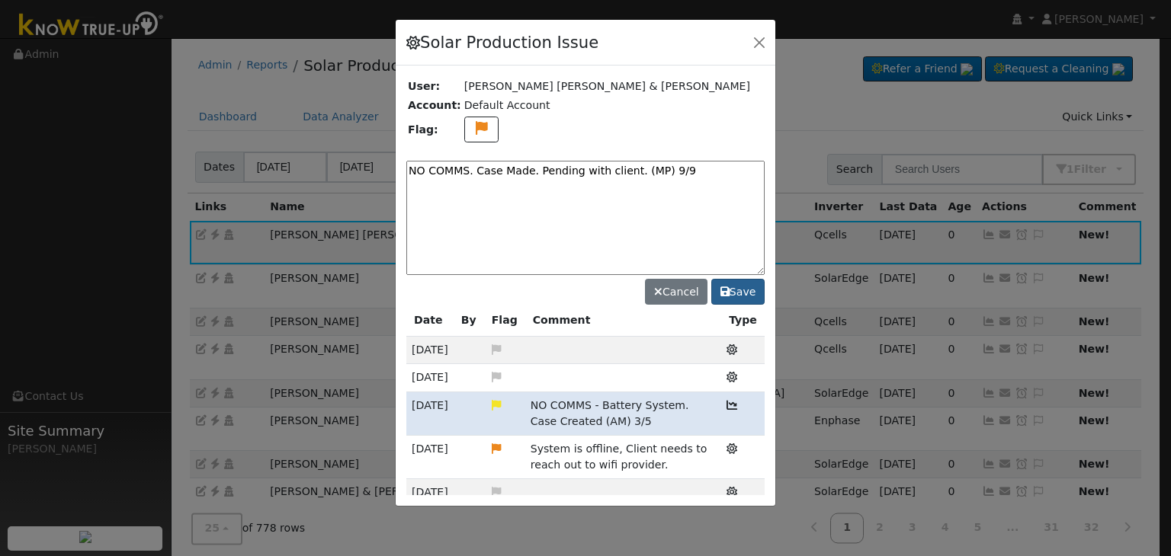
type textarea "NO COMMS. Case Made. Pending with client. (MP) 9/9"
click at [749, 289] on button "Save" at bounding box center [737, 292] width 53 height 26
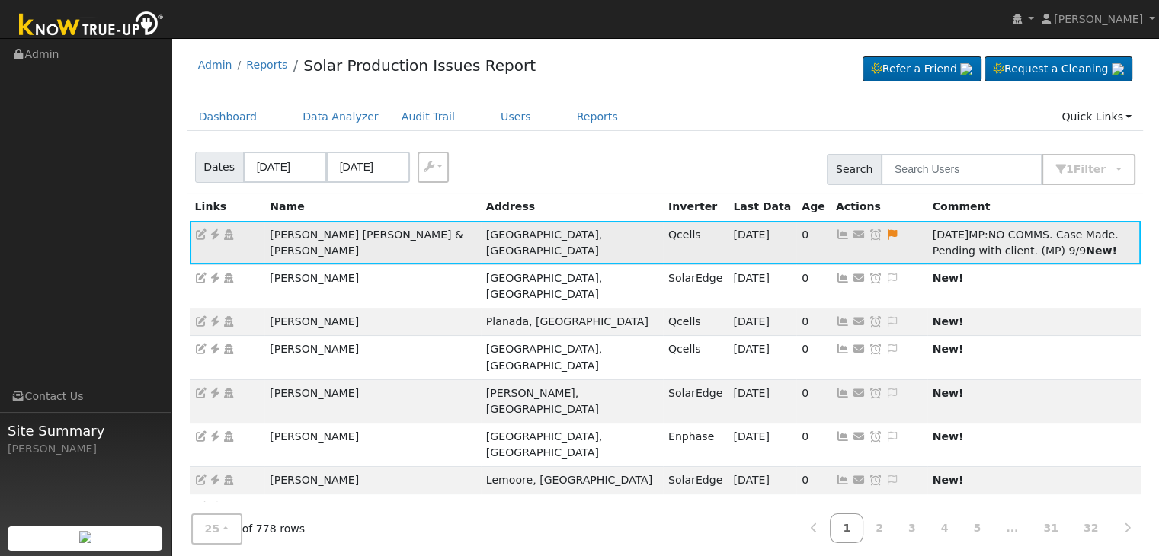
drag, startPoint x: 749, startPoint y: 229, endPoint x: 604, endPoint y: 3, distance: 268.5
click at [869, 229] on icon at bounding box center [876, 234] width 14 height 11
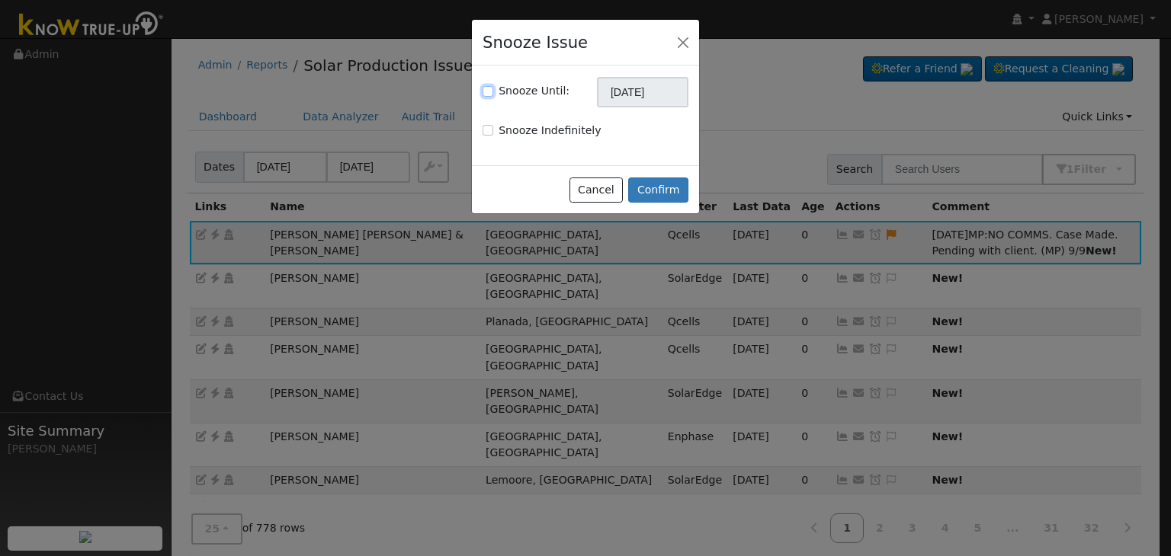
click at [491, 86] on input "Snooze Until:" at bounding box center [487, 91] width 11 height 11
checkbox input "true"
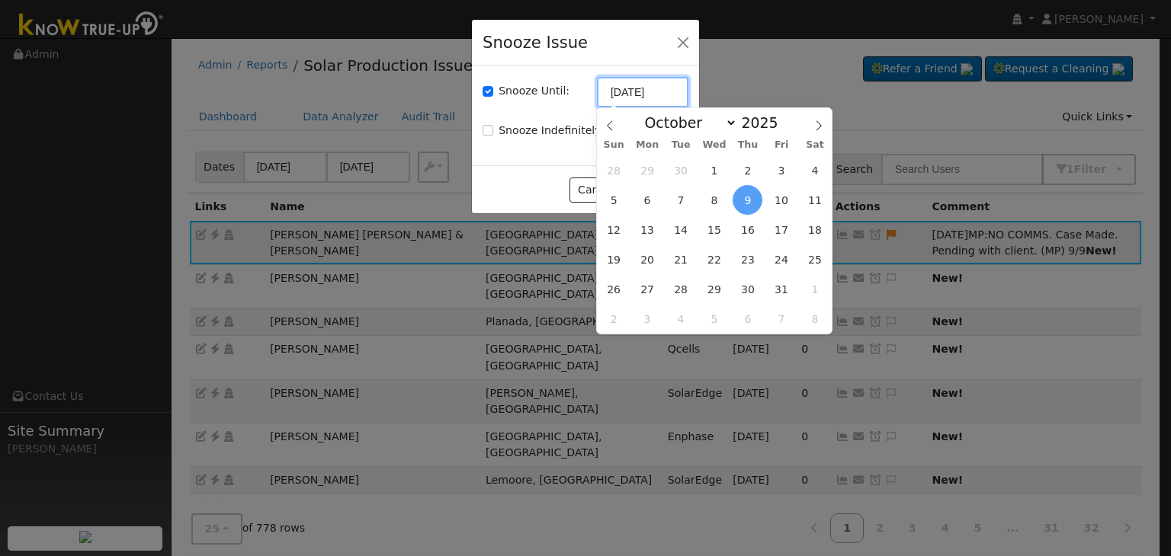
click at [643, 85] on input "10/09/2025" at bounding box center [642, 92] width 91 height 30
click at [611, 126] on icon at bounding box center [609, 125] width 11 height 11
select select "8"
click at [680, 224] on span "16" at bounding box center [681, 230] width 30 height 30
type input "09/16/2025"
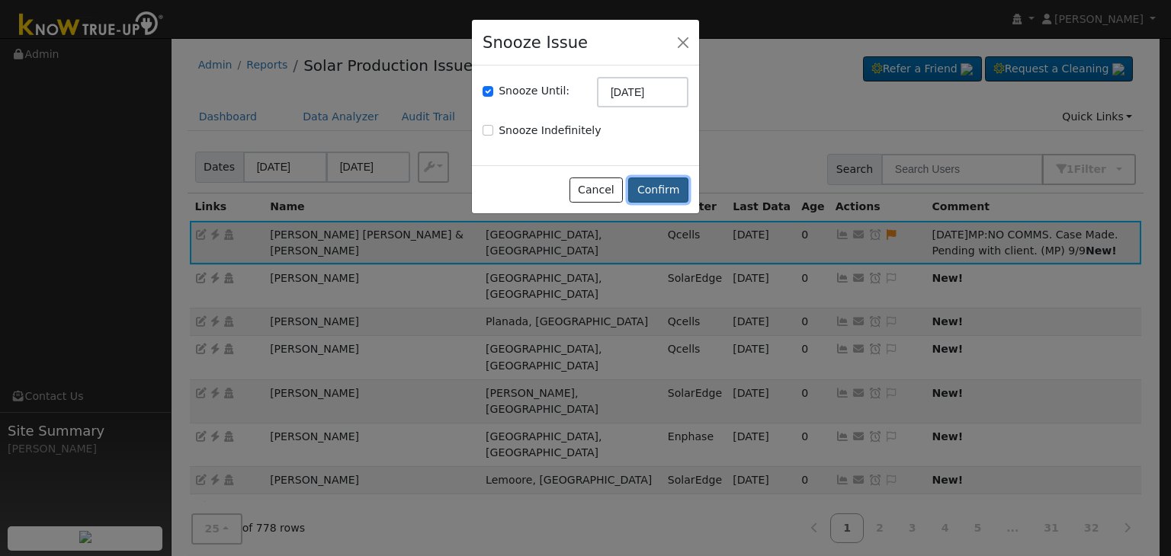
click at [647, 178] on button "Confirm" at bounding box center [658, 191] width 60 height 26
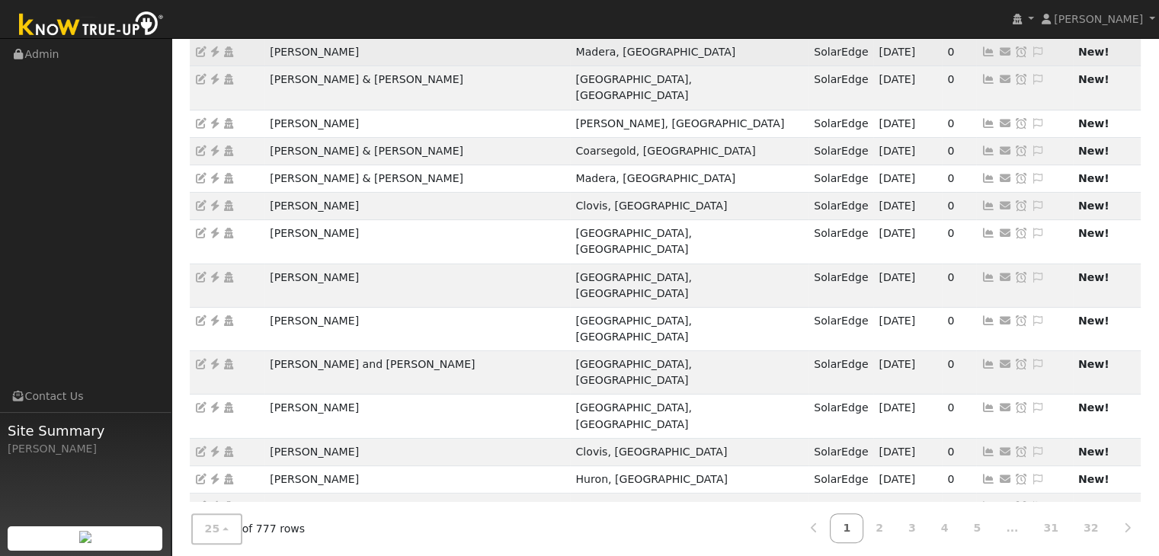
scroll to position [424, 0]
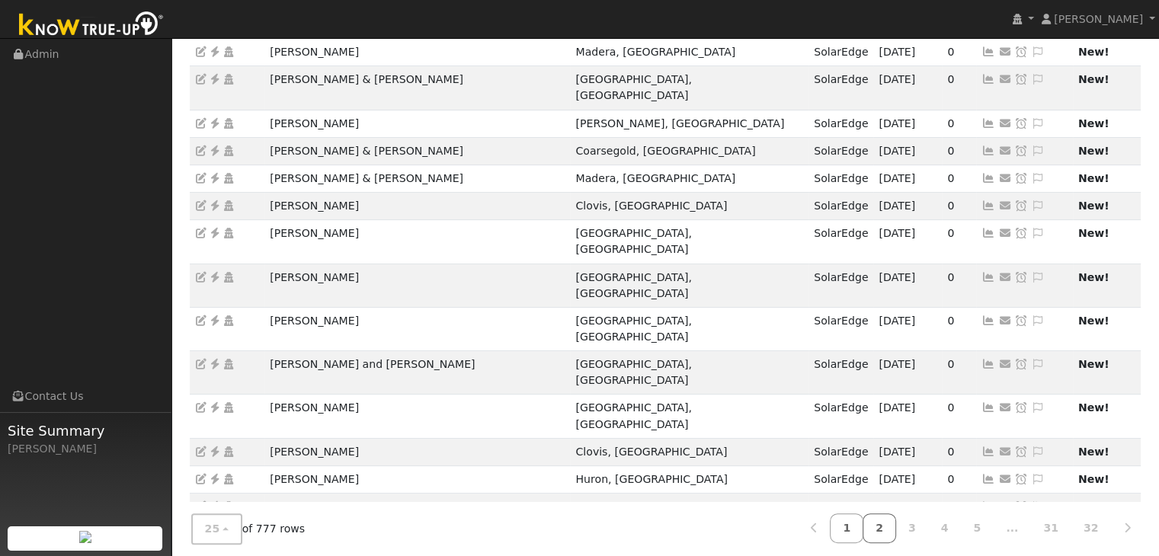
click at [896, 518] on link "2" at bounding box center [880, 529] width 34 height 30
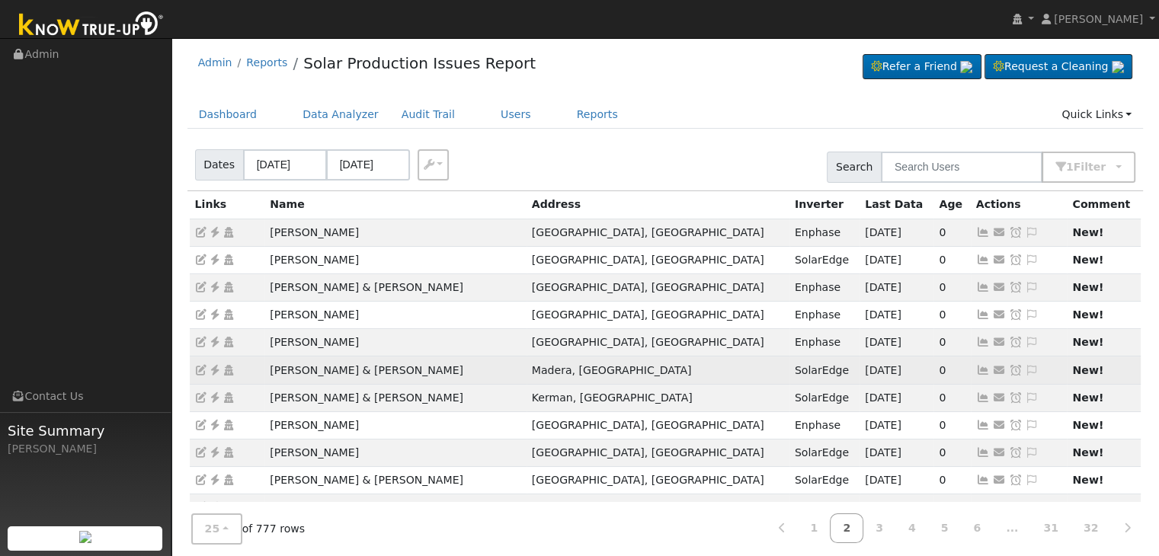
scroll to position [0, 0]
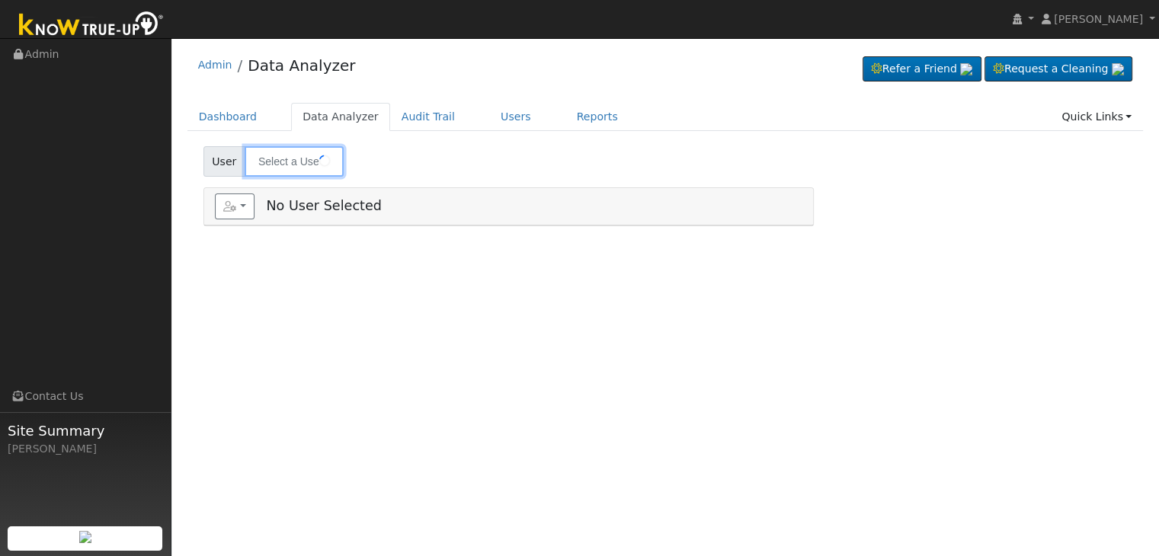
type input "[PERSON_NAME]"
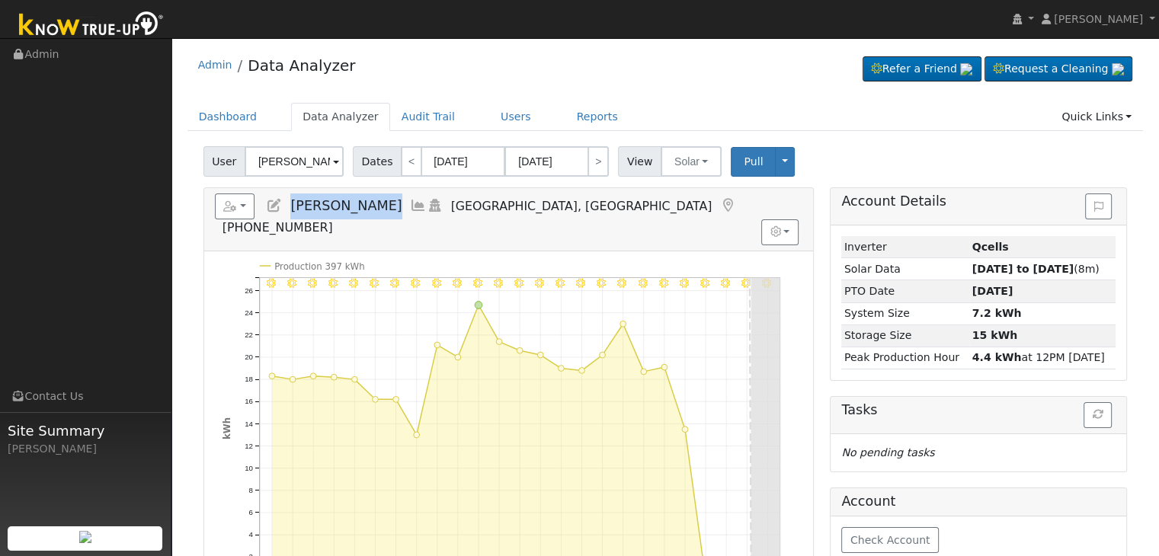
drag, startPoint x: 290, startPoint y: 206, endPoint x: 371, endPoint y: 204, distance: 81.6
click at [371, 204] on h5 "Reports Scenario Health Check Energy Audit Account Timeline User Audit Trail In…" at bounding box center [509, 215] width 588 height 42
copy span "[PERSON_NAME]"
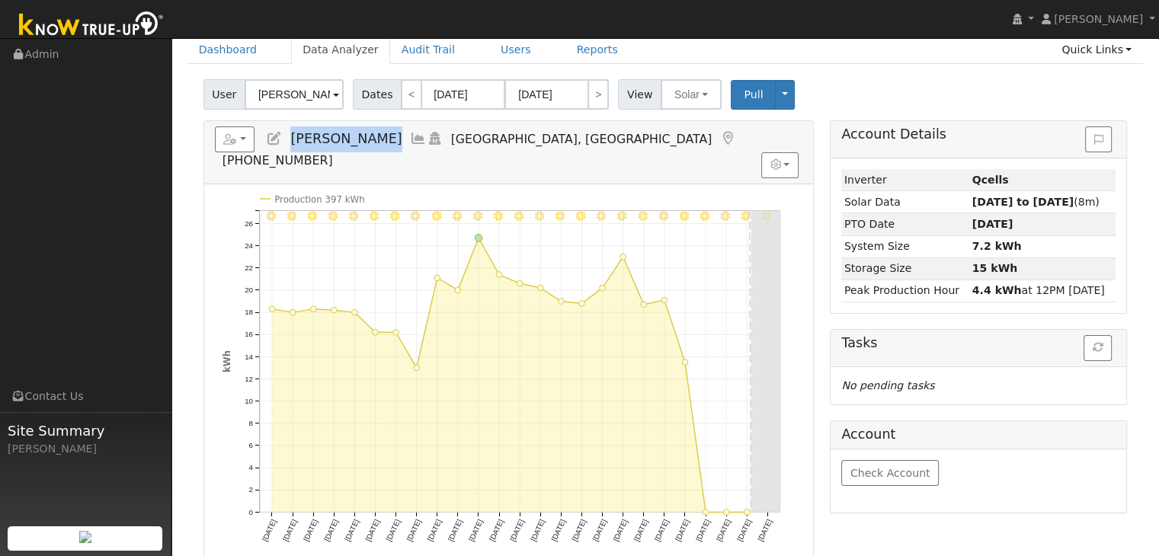
scroll to position [76, 0]
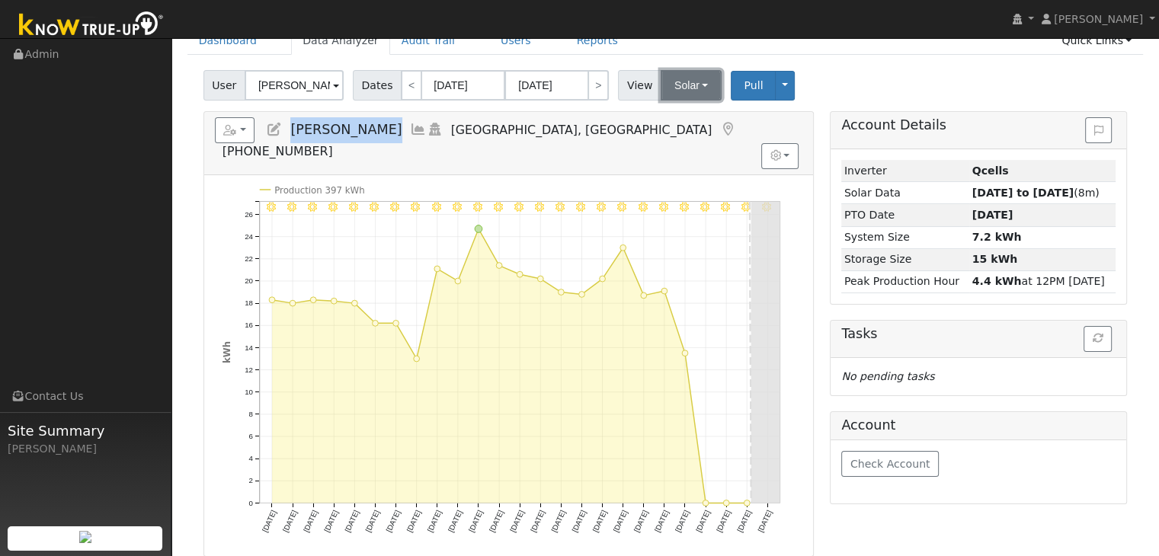
click at [691, 85] on button "Solar" at bounding box center [691, 85] width 61 height 30
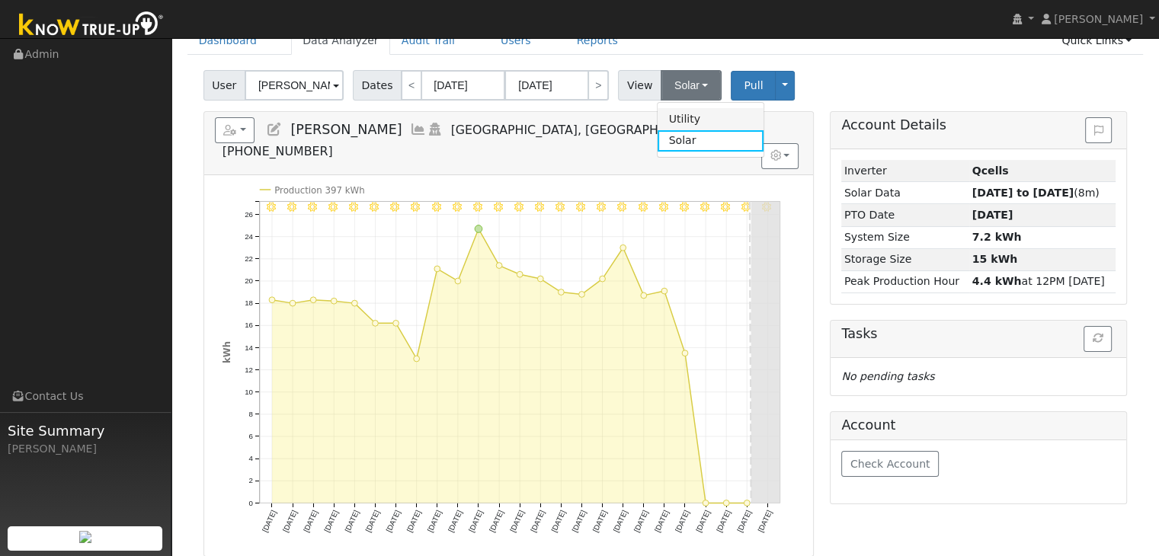
click at [683, 111] on link "Utility" at bounding box center [711, 118] width 106 height 21
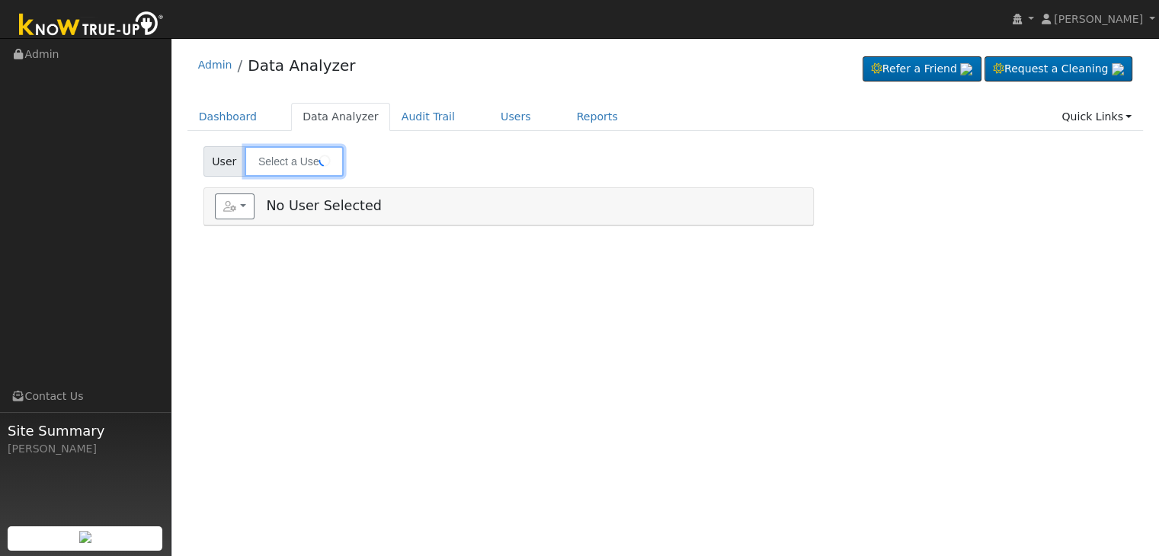
type input "[PERSON_NAME]"
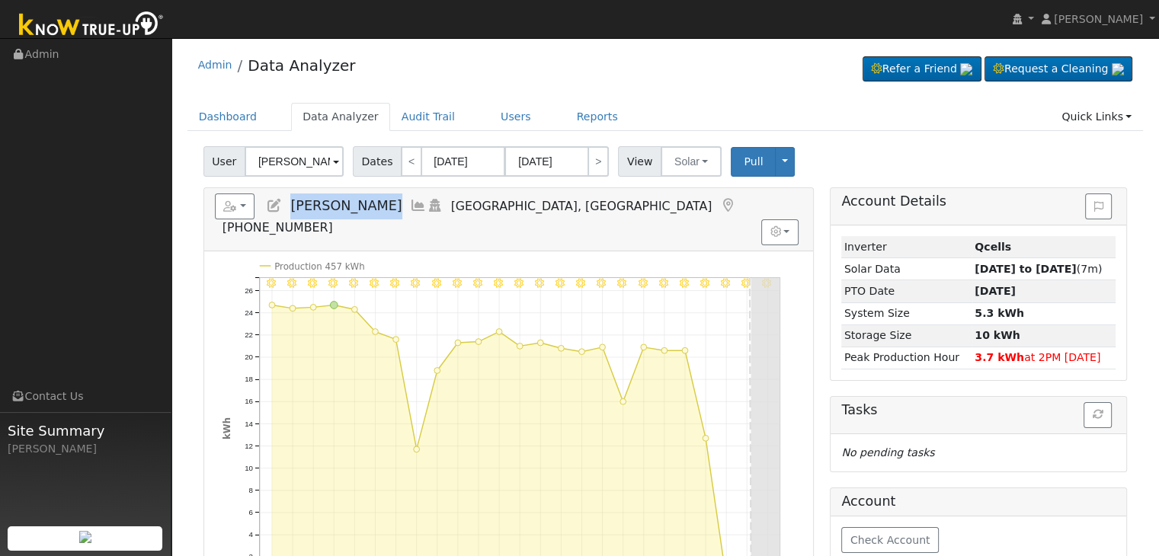
drag, startPoint x: 289, startPoint y: 207, endPoint x: 372, endPoint y: 205, distance: 83.1
click at [372, 205] on h5 "Reports Scenario Health Check Energy Audit Account Timeline User Audit Trail In…" at bounding box center [509, 215] width 588 height 42
copy span "Zayda Castro"
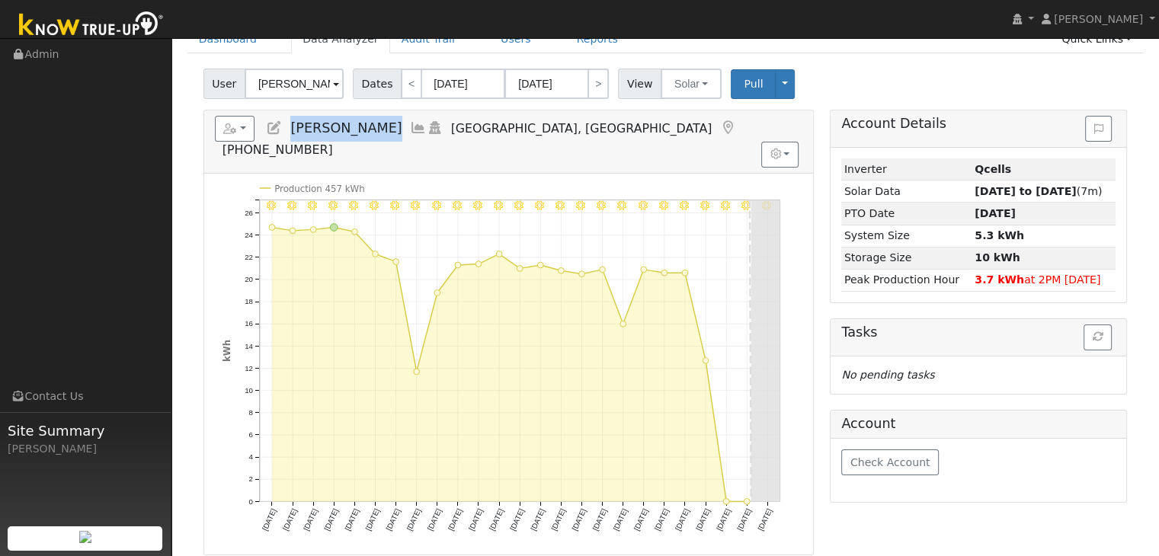
scroll to position [76, 0]
click at [684, 95] on button "Solar" at bounding box center [691, 85] width 61 height 30
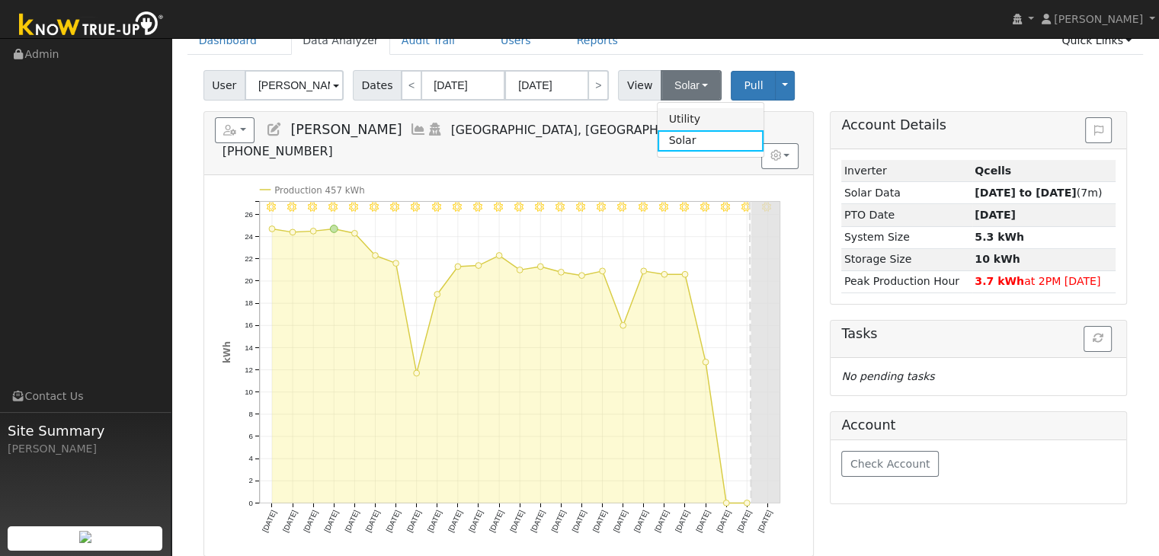
click at [685, 117] on link "Utility" at bounding box center [711, 118] width 106 height 21
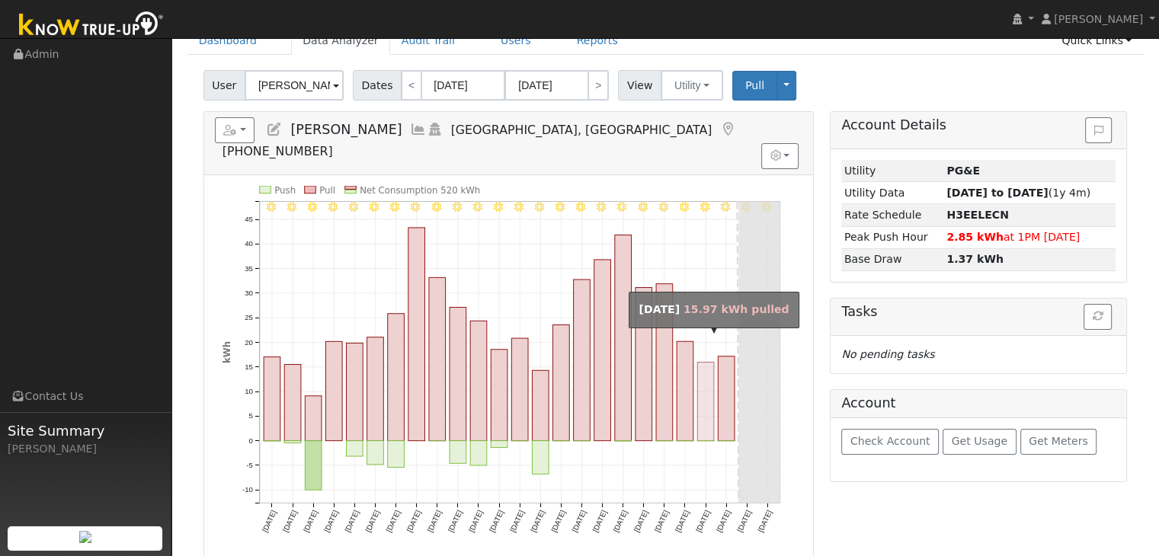
click at [713, 385] on rect "onclick=""" at bounding box center [705, 401] width 17 height 79
type input "09/06/2025"
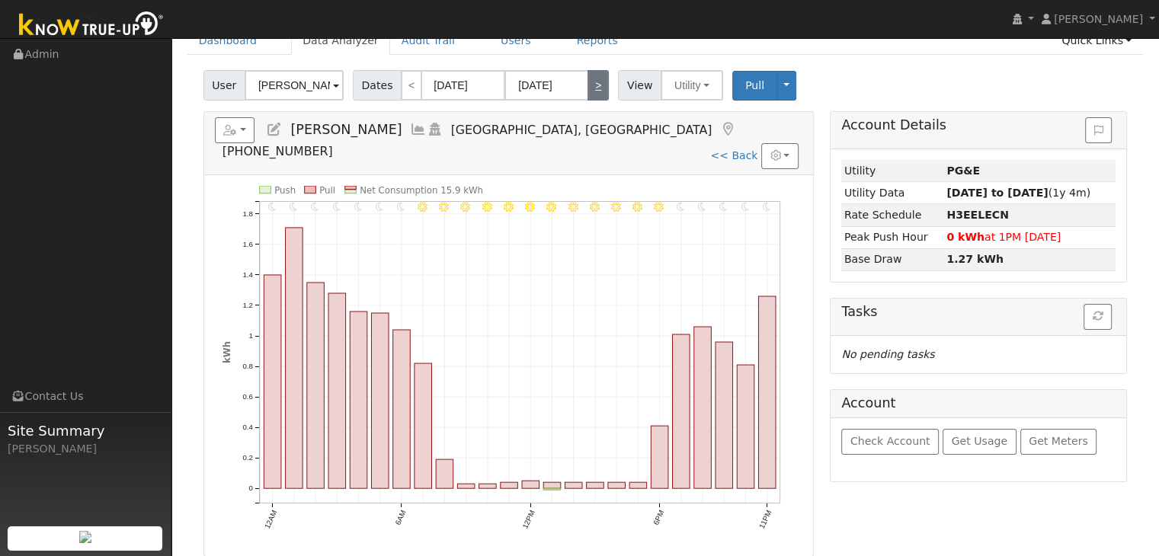
click at [596, 95] on link ">" at bounding box center [598, 85] width 21 height 30
type input "09/07/2025"
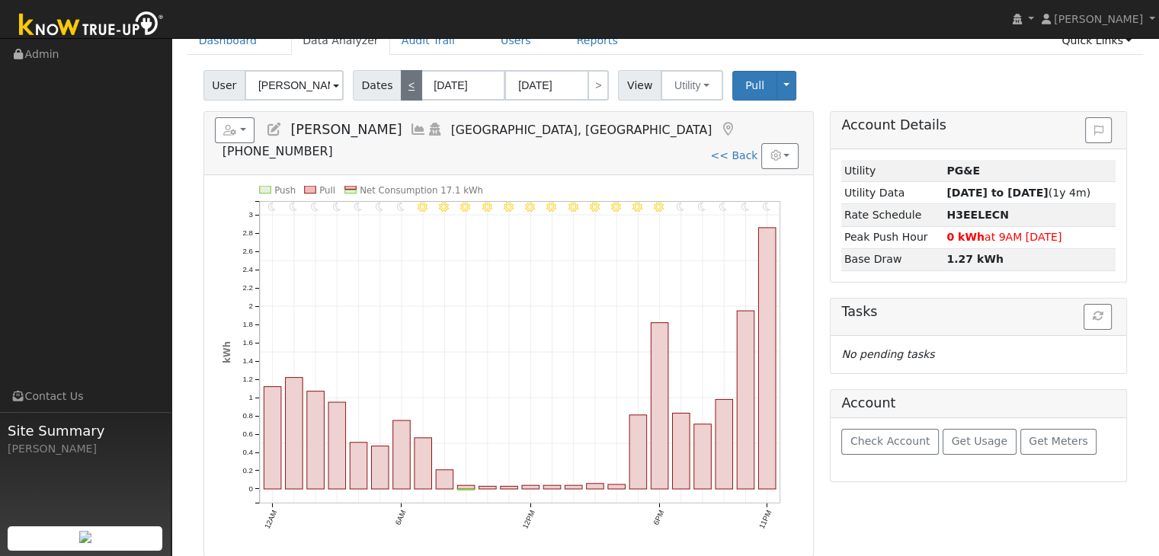
click at [409, 86] on link "<" at bounding box center [411, 85] width 21 height 30
type input "09/06/2025"
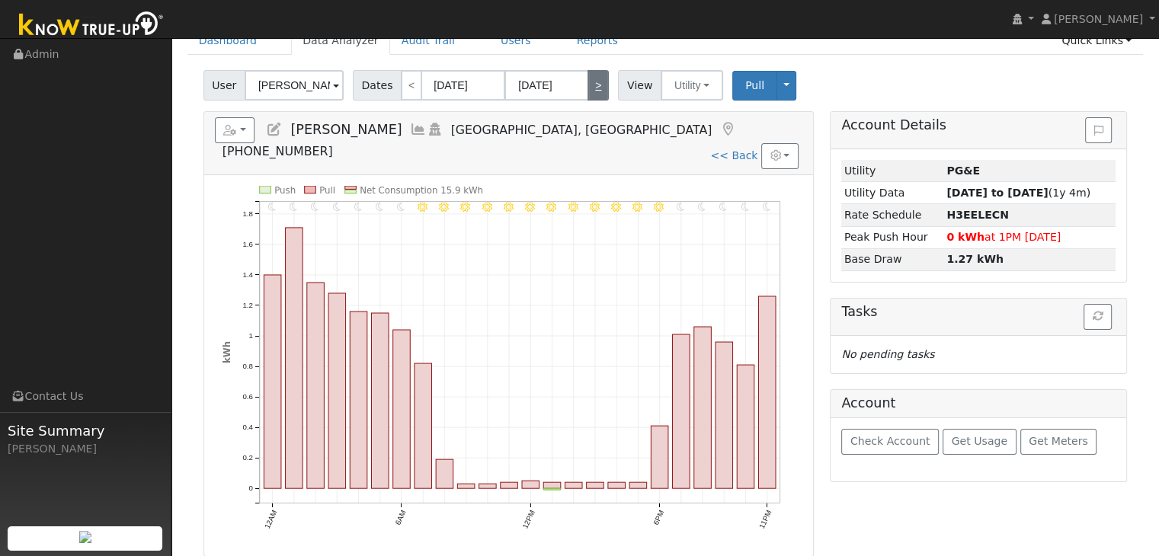
click at [588, 89] on link ">" at bounding box center [598, 85] width 21 height 30
type input "09/07/2025"
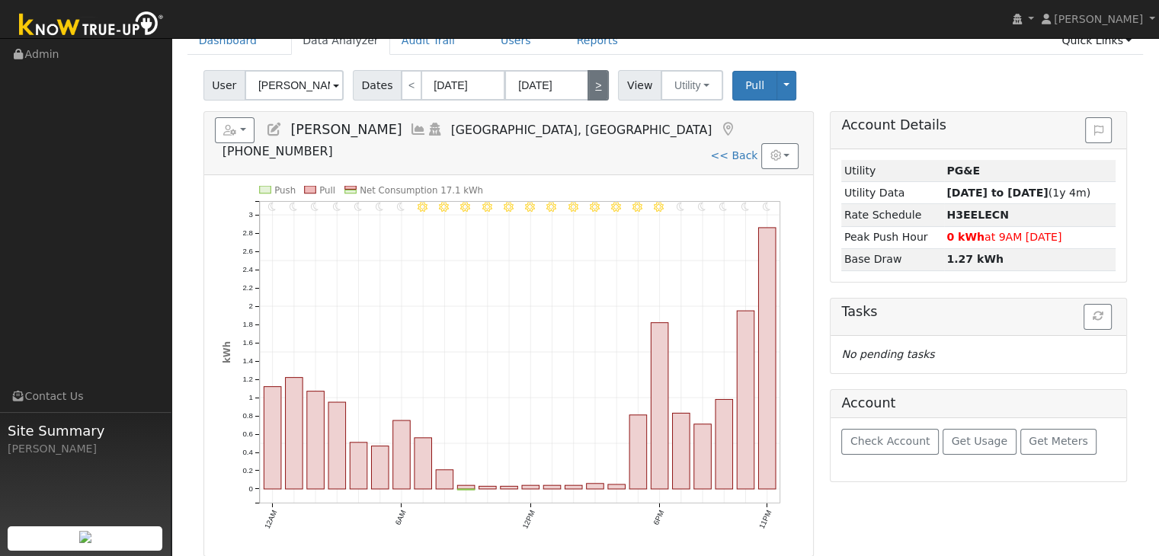
click at [588, 89] on link ">" at bounding box center [598, 85] width 21 height 30
type input "09/08/2025"
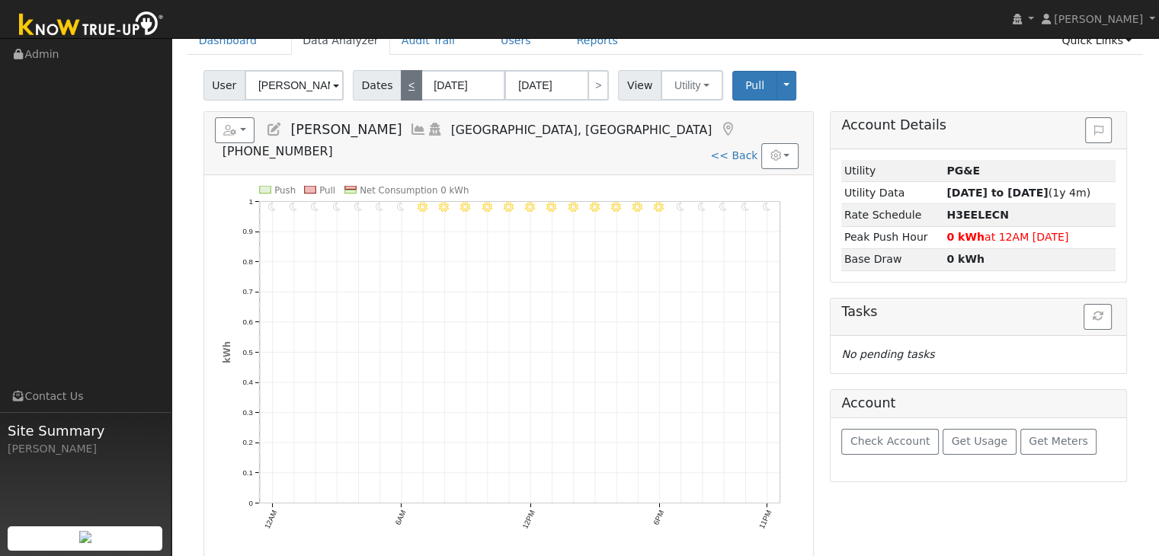
click at [402, 88] on link "<" at bounding box center [411, 85] width 21 height 30
type input "09/07/2025"
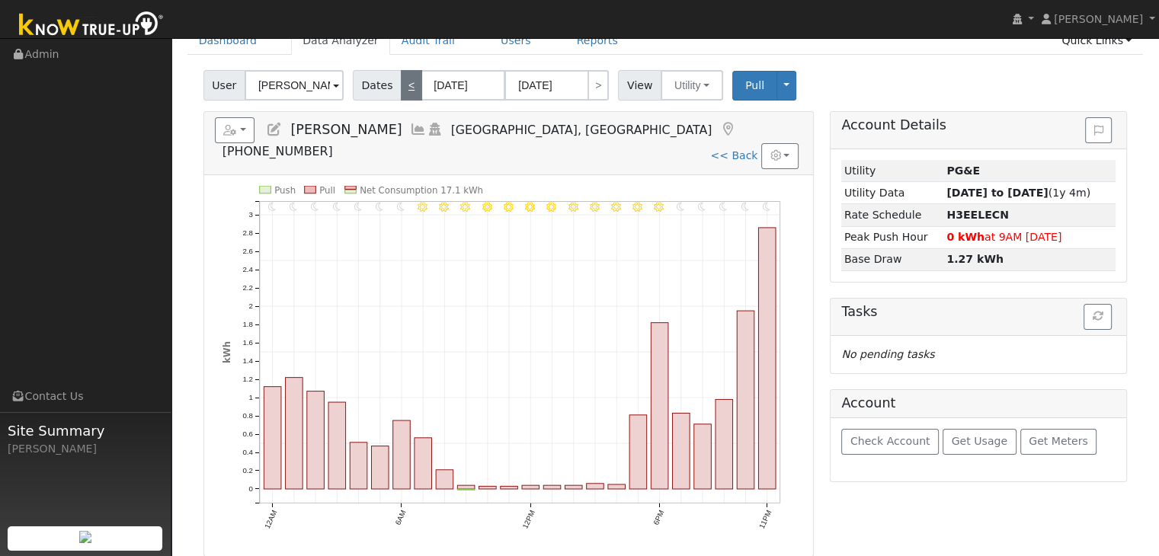
click at [409, 75] on link "<" at bounding box center [411, 85] width 21 height 30
type input "09/06/2025"
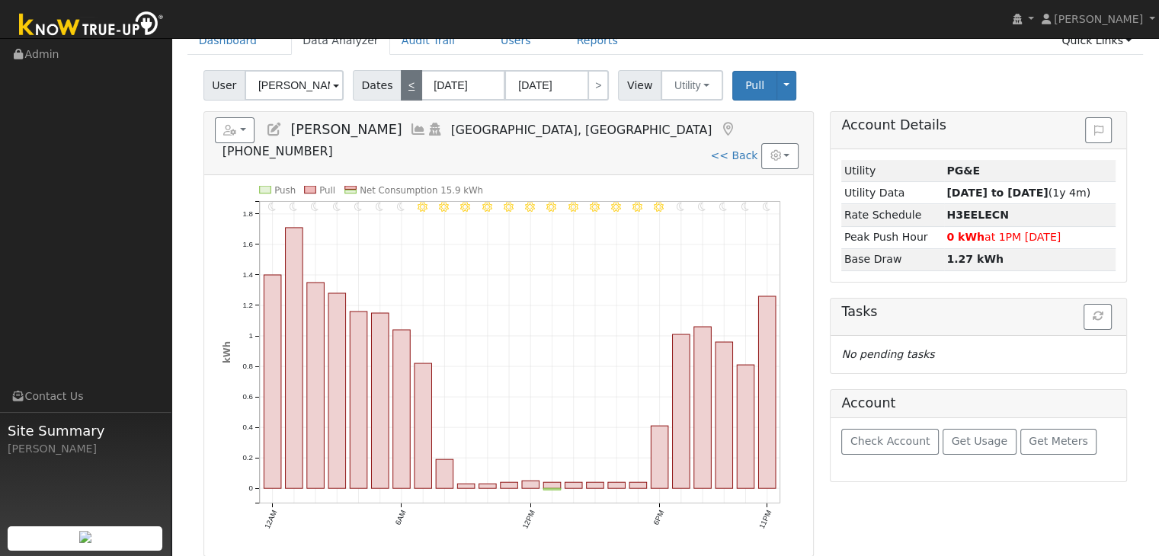
click at [409, 75] on link "<" at bounding box center [411, 85] width 21 height 30
type input "09/05/2025"
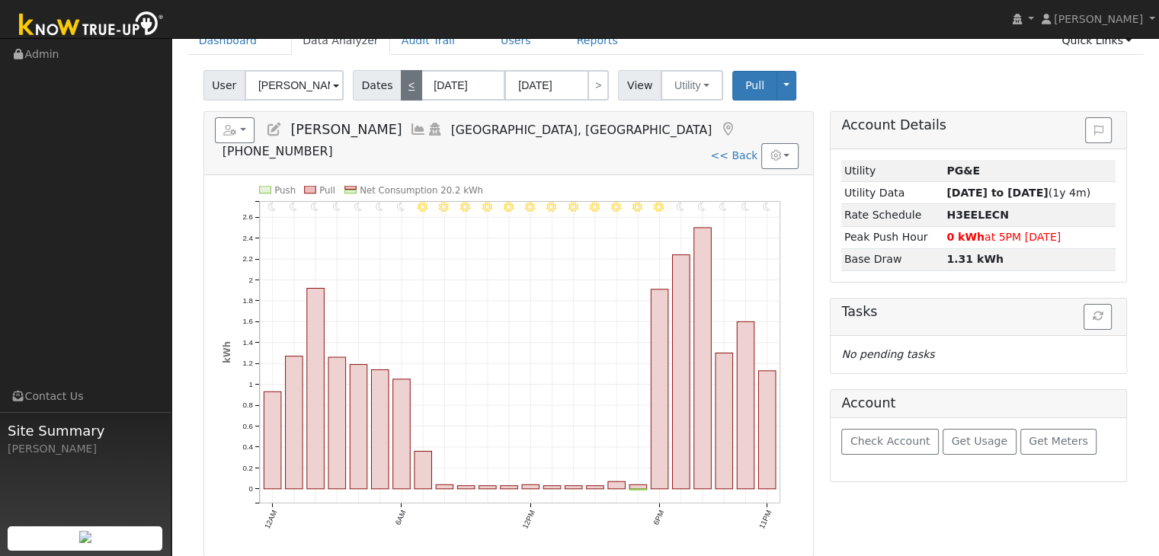
click at [409, 75] on link "<" at bounding box center [411, 85] width 21 height 30
type input "09/04/2025"
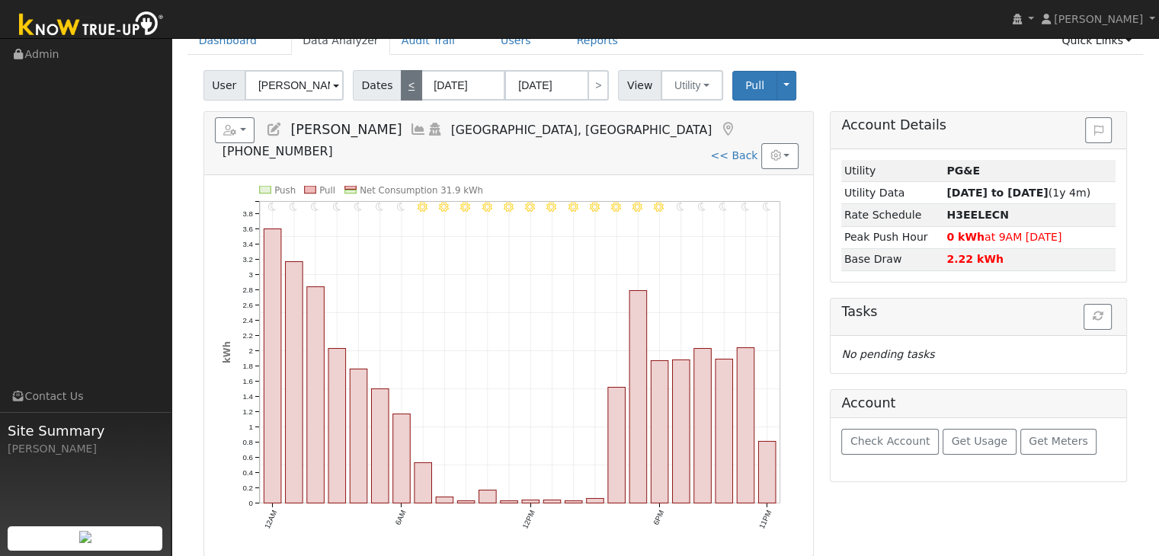
click at [405, 83] on link "<" at bounding box center [411, 85] width 21 height 30
type input "09/03/2025"
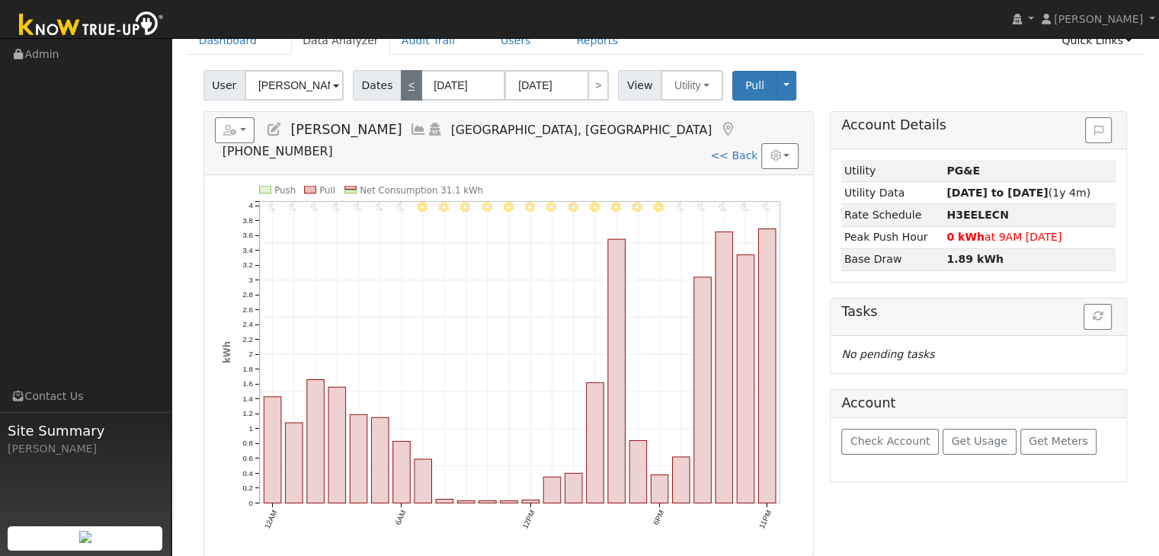
click at [405, 83] on link "<" at bounding box center [411, 85] width 21 height 30
type input "09/02/2025"
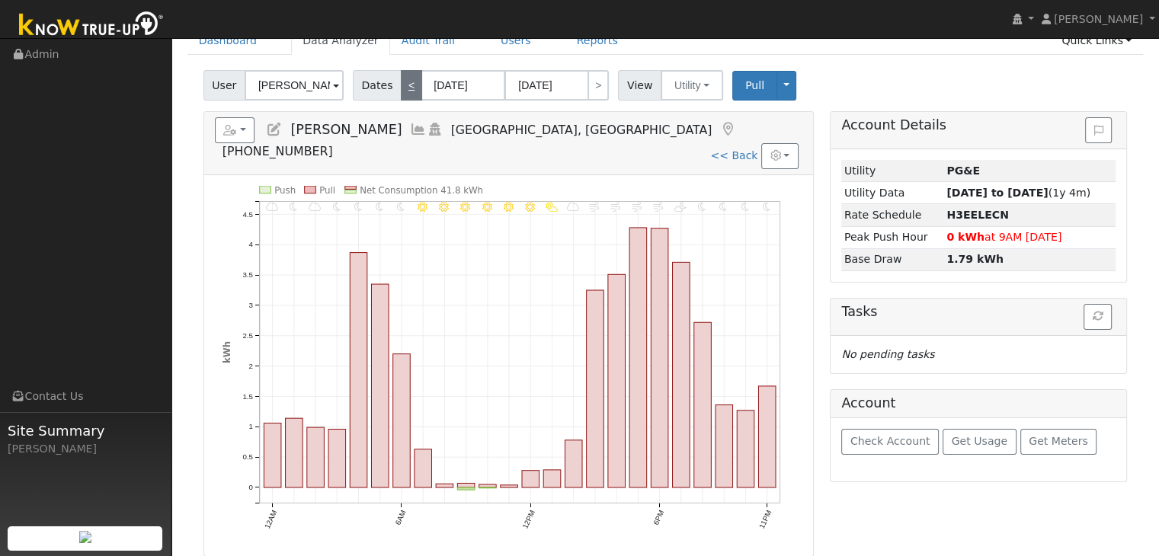
click at [405, 83] on link "<" at bounding box center [411, 85] width 21 height 30
type input "09/01/2025"
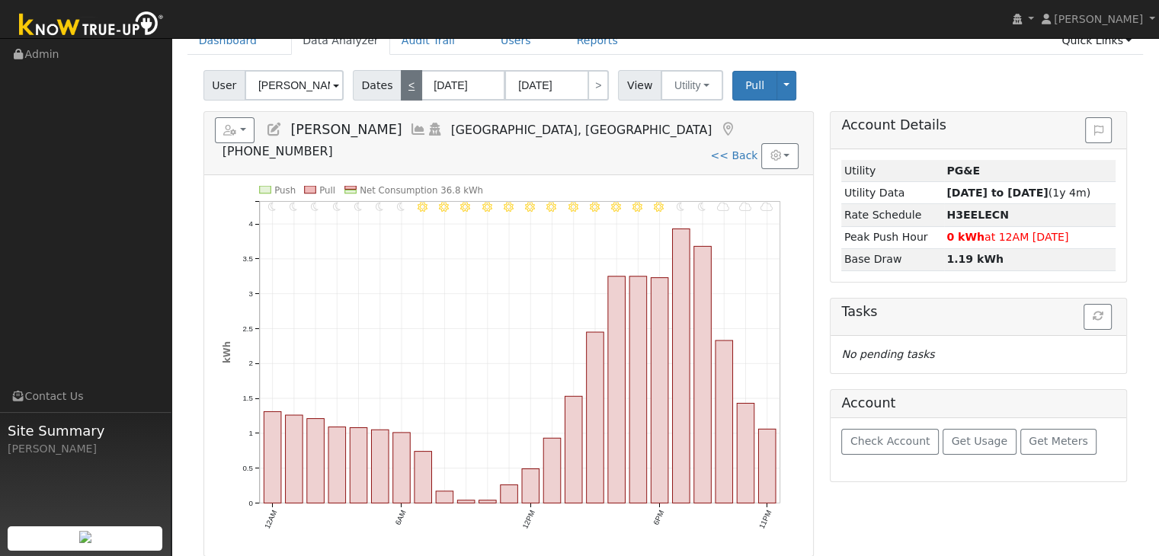
click at [405, 83] on link "<" at bounding box center [411, 85] width 21 height 30
type input "08/31/2025"
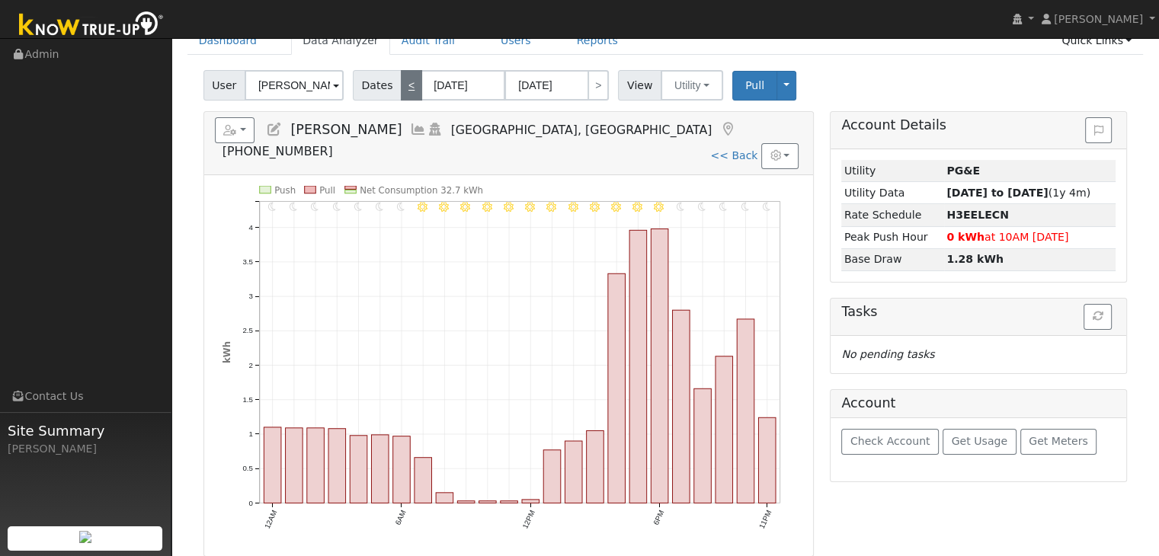
click at [402, 81] on link "<" at bounding box center [411, 85] width 21 height 30
type input "08/30/2025"
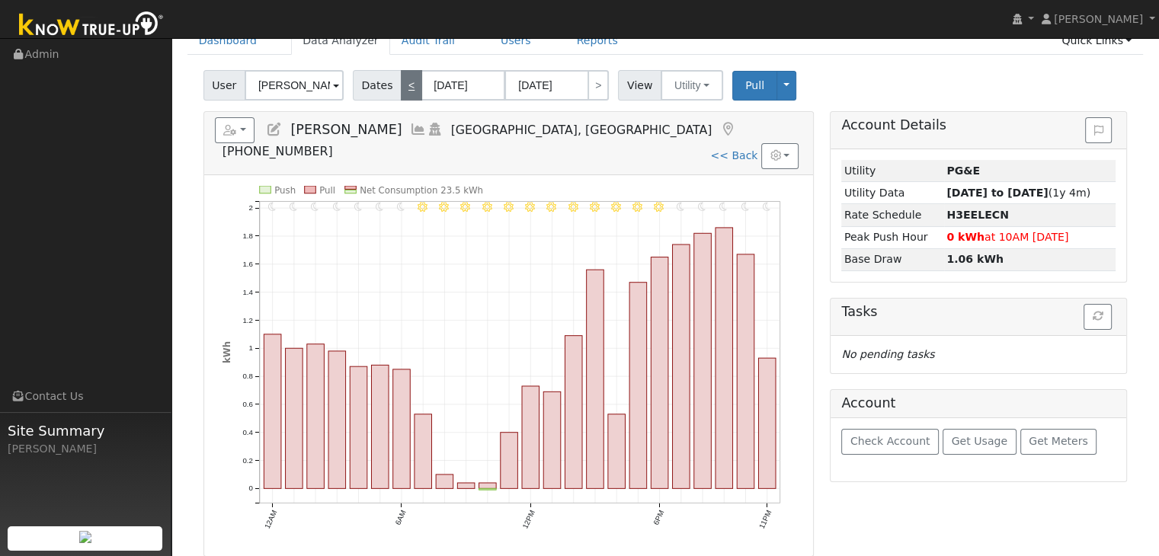
click at [402, 81] on link "<" at bounding box center [411, 85] width 21 height 30
type input "08/29/2025"
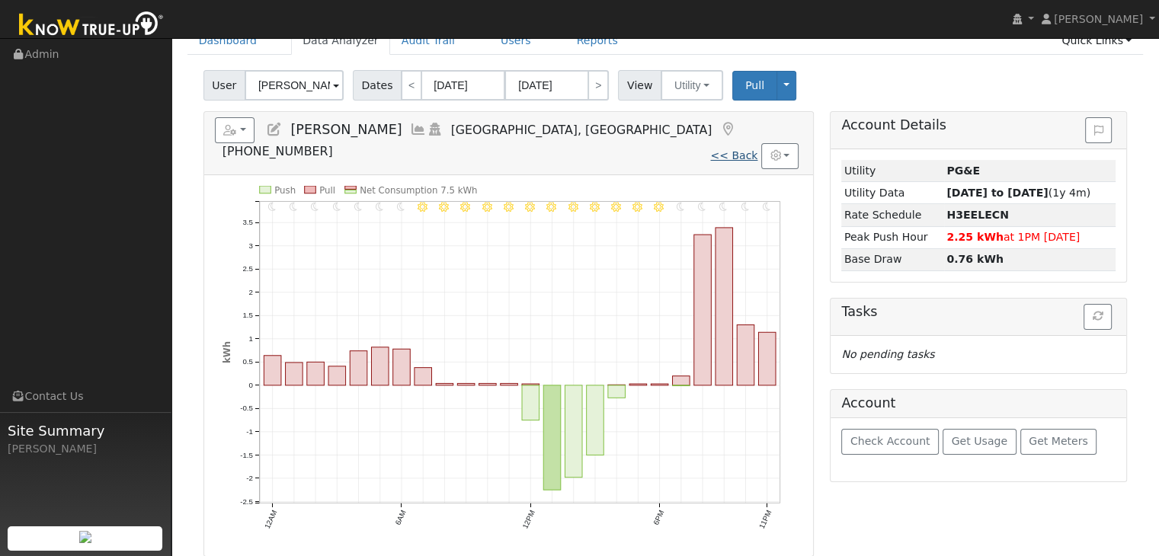
click at [742, 149] on link "<< Back" at bounding box center [733, 155] width 47 height 12
type input "[DATE]"
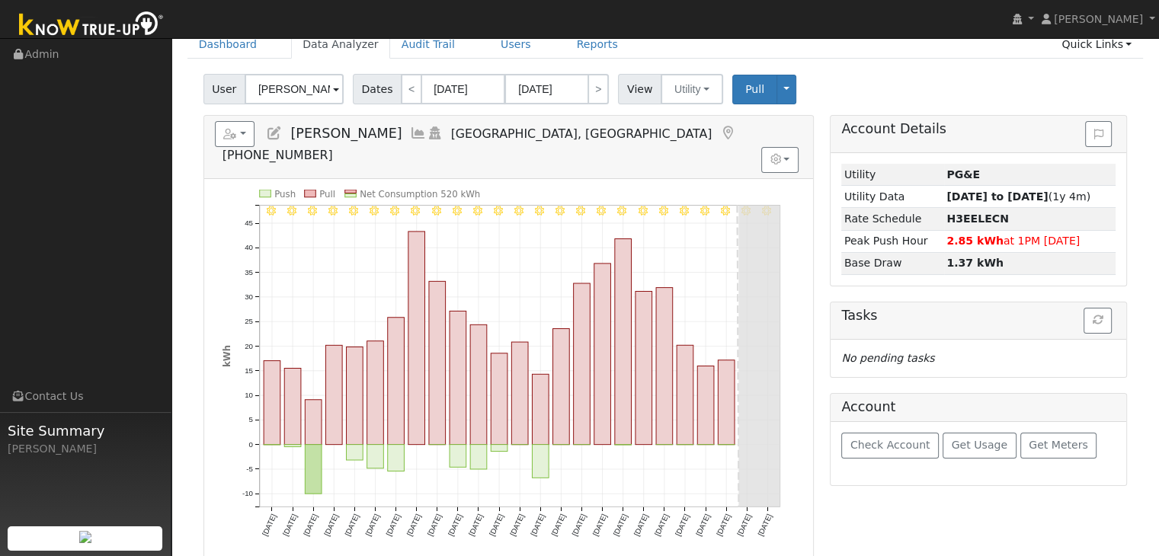
scroll to position [76, 0]
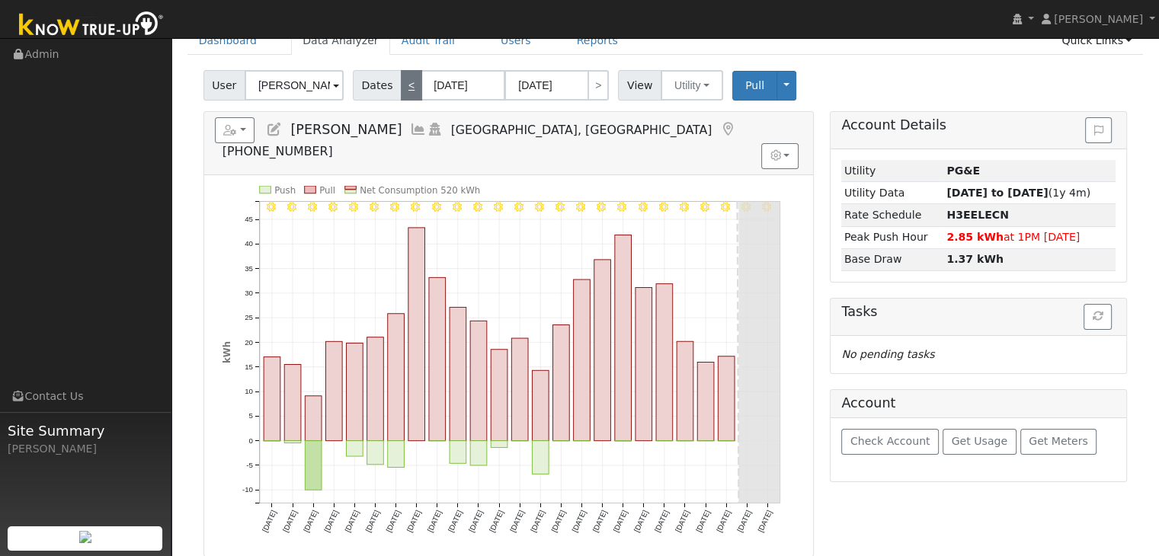
click at [405, 90] on link "<" at bounding box center [411, 85] width 21 height 30
type input "07/22/2025"
type input "08/15/2025"
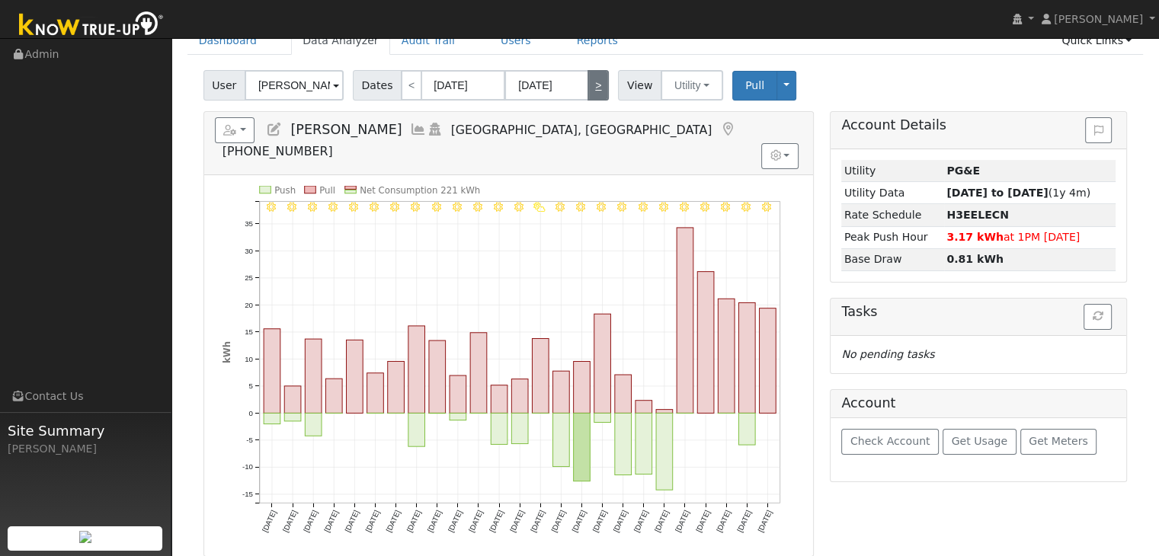
click at [592, 86] on link ">" at bounding box center [598, 85] width 21 height 30
type input "[DATE]"
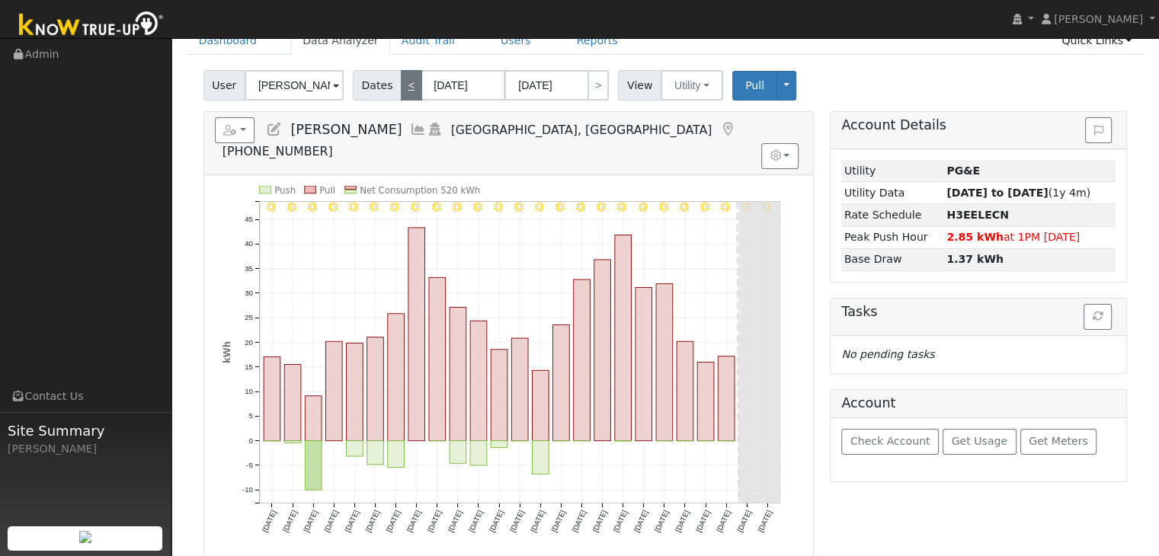
click at [401, 82] on link "<" at bounding box center [411, 85] width 21 height 30
type input "07/22/2025"
type input "08/15/2025"
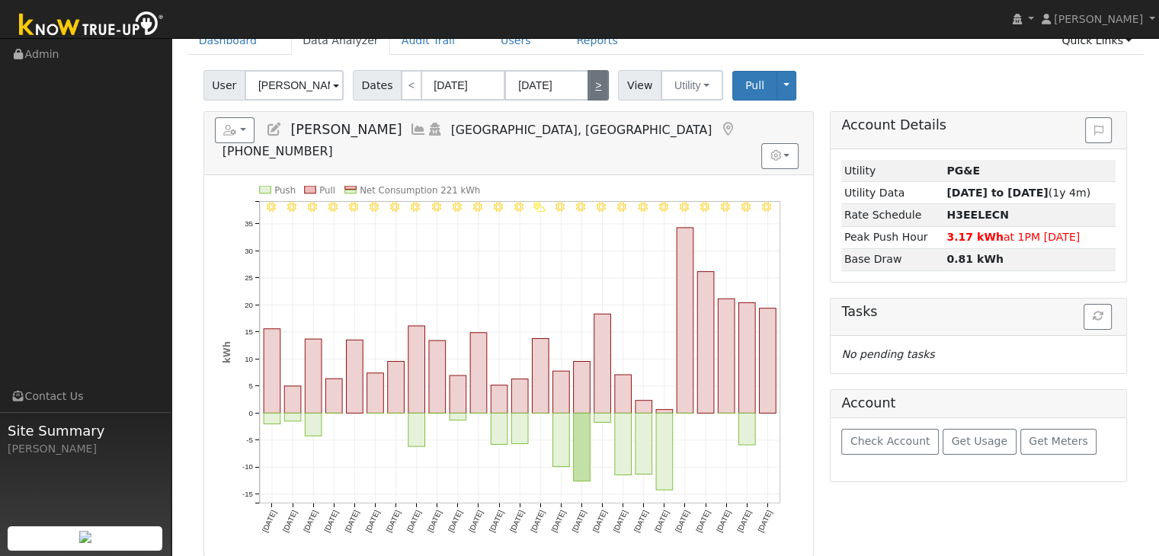
click at [591, 88] on link ">" at bounding box center [598, 85] width 21 height 30
type input "[DATE]"
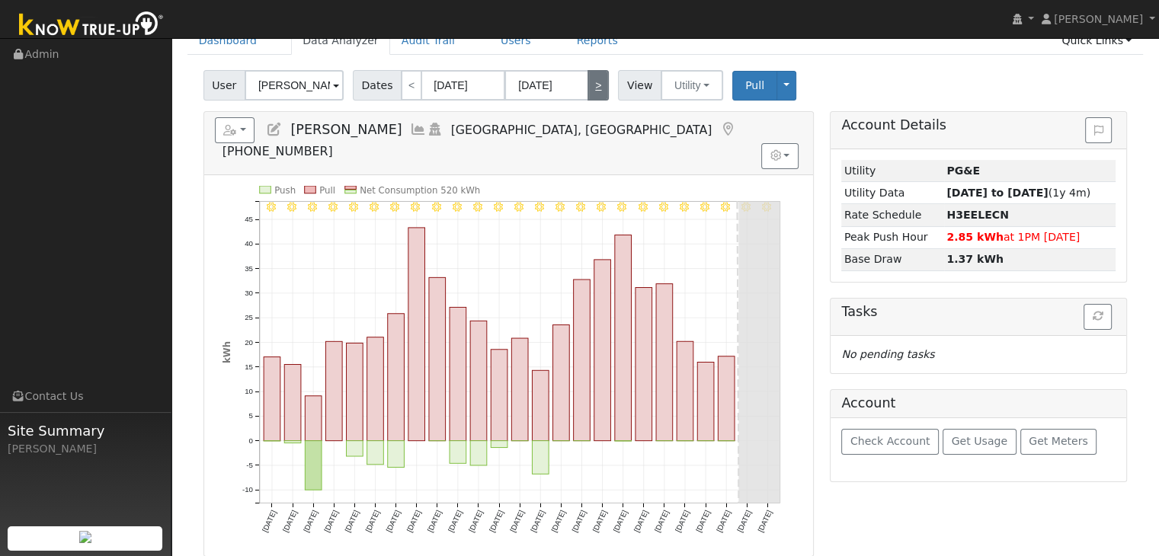
click at [591, 88] on link ">" at bounding box center [598, 85] width 21 height 30
type input "09/10/2025"
type input "10/04/2025"
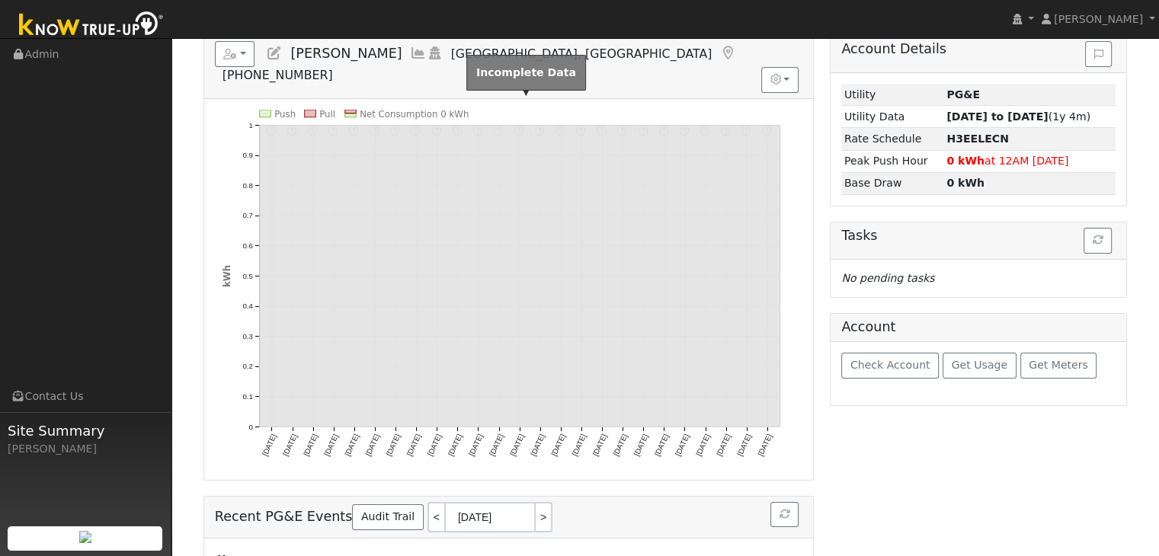
scroll to position [0, 0]
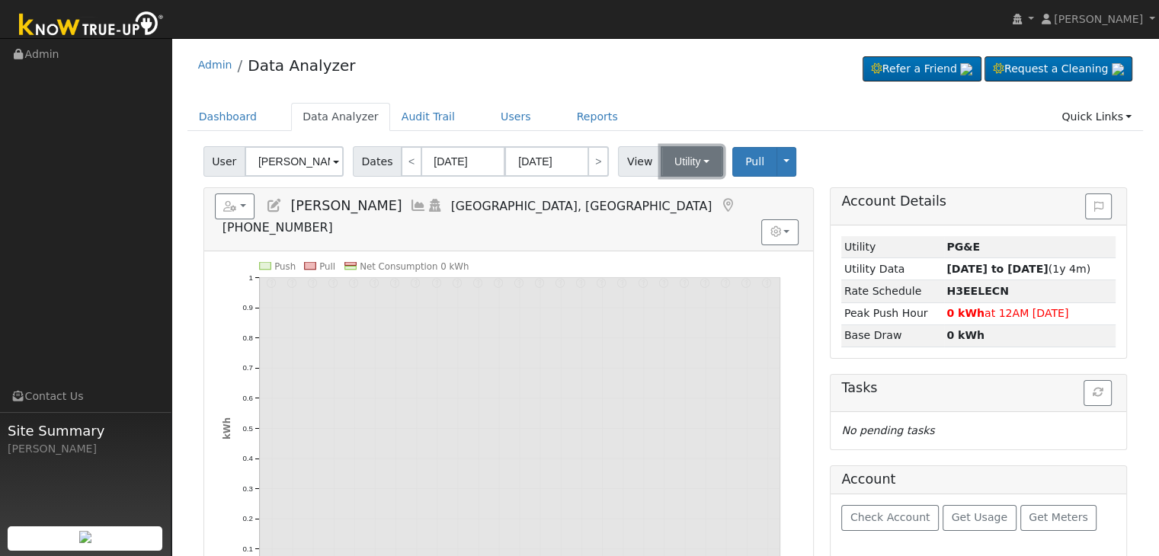
click at [703, 165] on button "Utility" at bounding box center [692, 161] width 63 height 30
click at [696, 212] on link "Solar" at bounding box center [711, 217] width 106 height 21
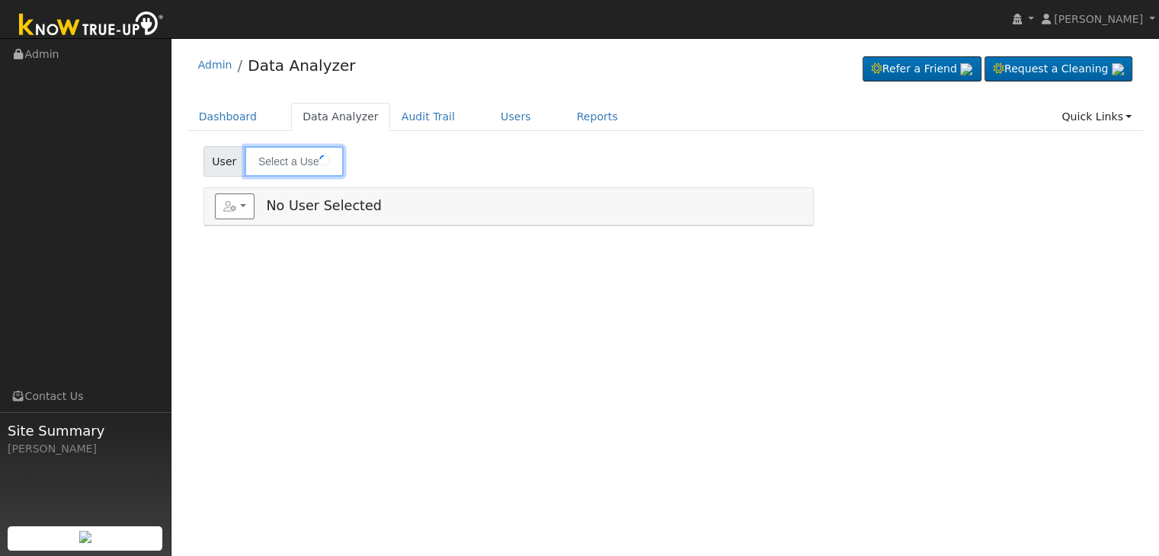
type input "[PERSON_NAME] [PERSON_NAME] & [PERSON_NAME]"
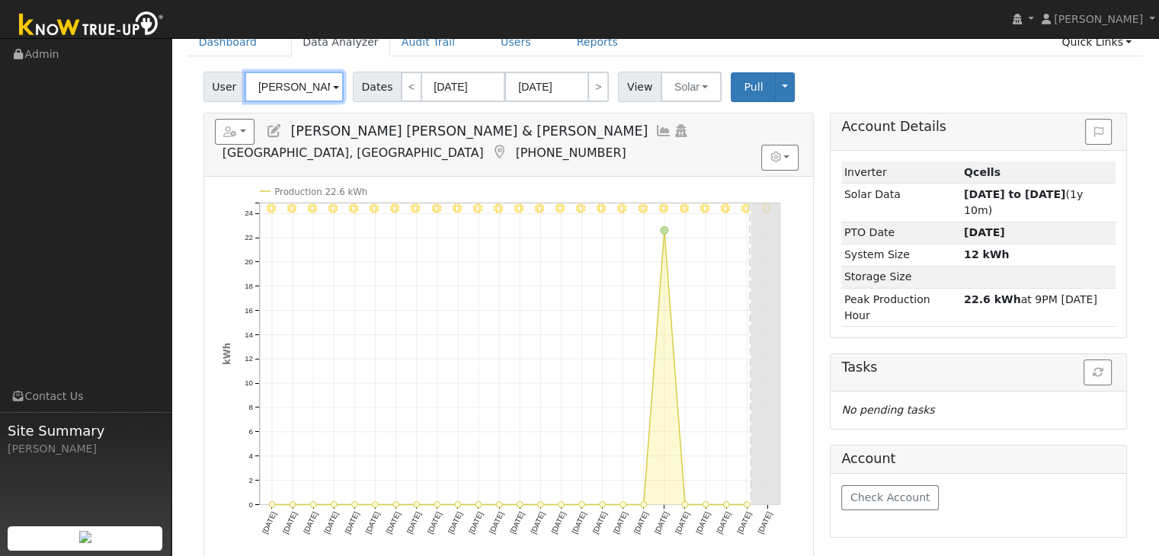
scroll to position [76, 0]
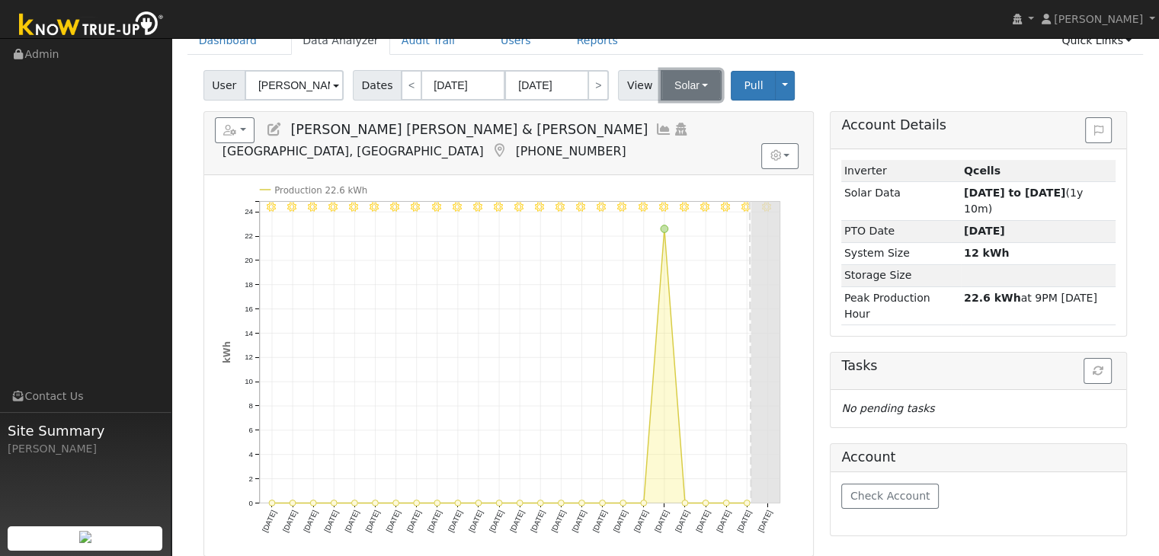
click at [685, 91] on button "Solar" at bounding box center [691, 85] width 61 height 30
click at [668, 123] on link "Utility" at bounding box center [711, 118] width 106 height 21
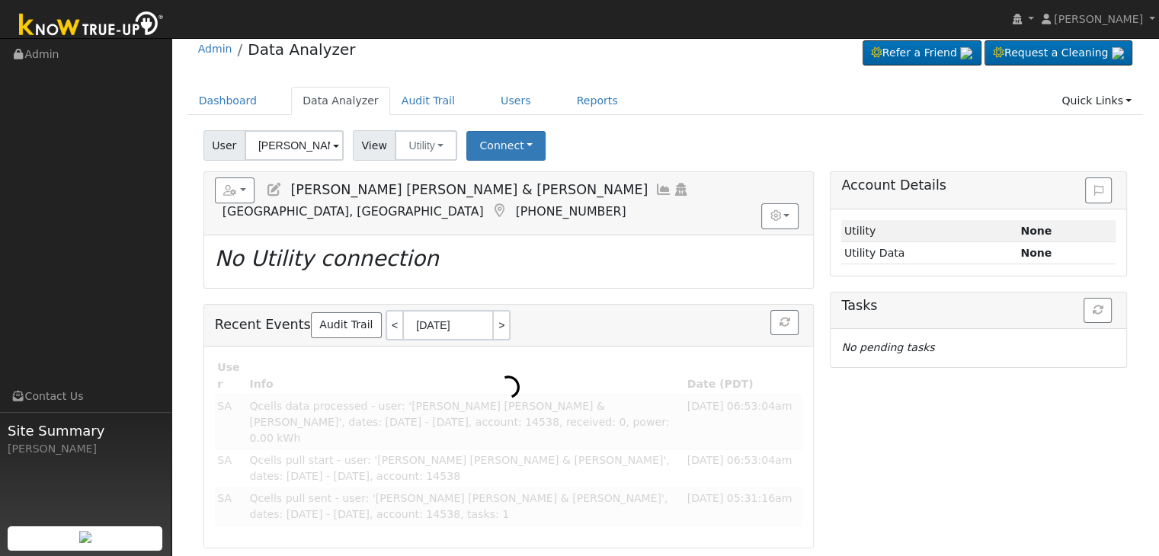
scroll to position [0, 0]
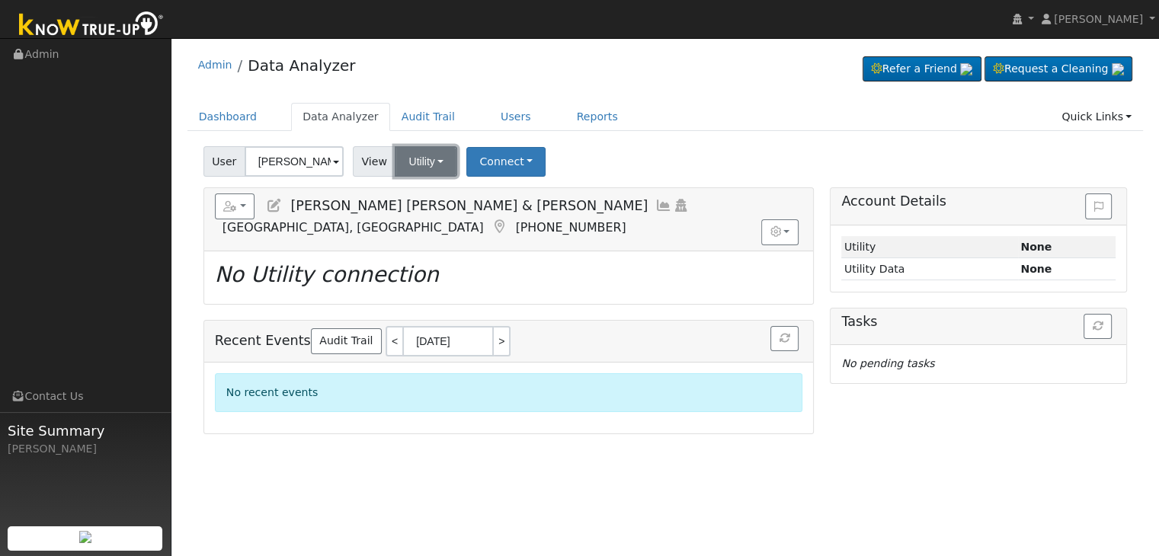
click at [421, 161] on button "Utility" at bounding box center [426, 161] width 63 height 30
click at [430, 214] on link "Solar" at bounding box center [446, 217] width 106 height 21
